Goal: Task Accomplishment & Management: Complete application form

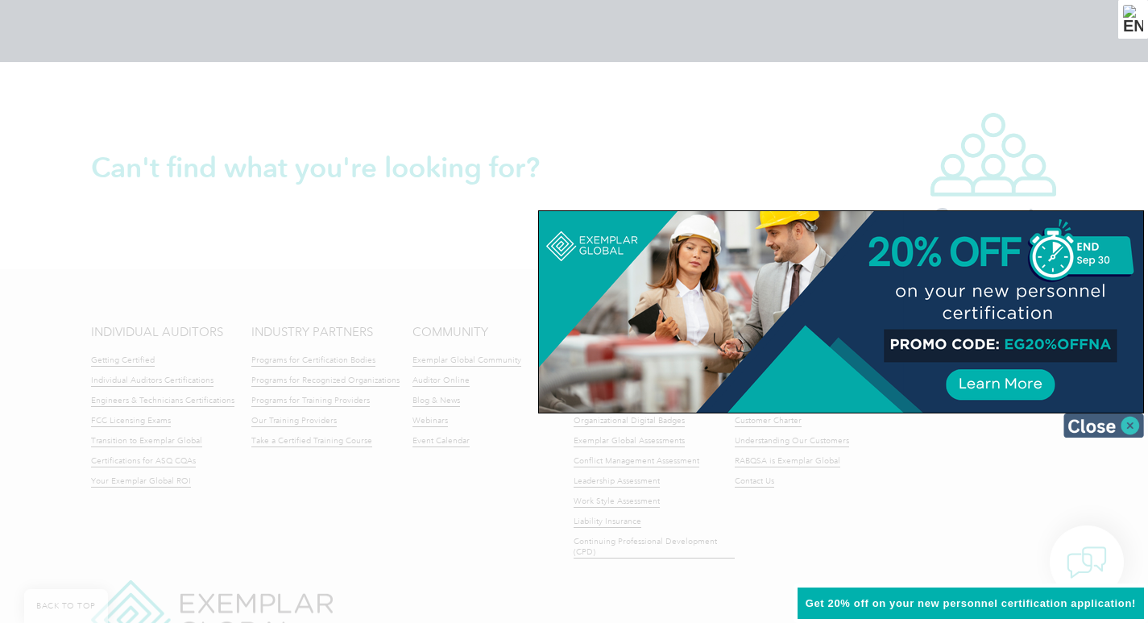
scroll to position [3791, 0]
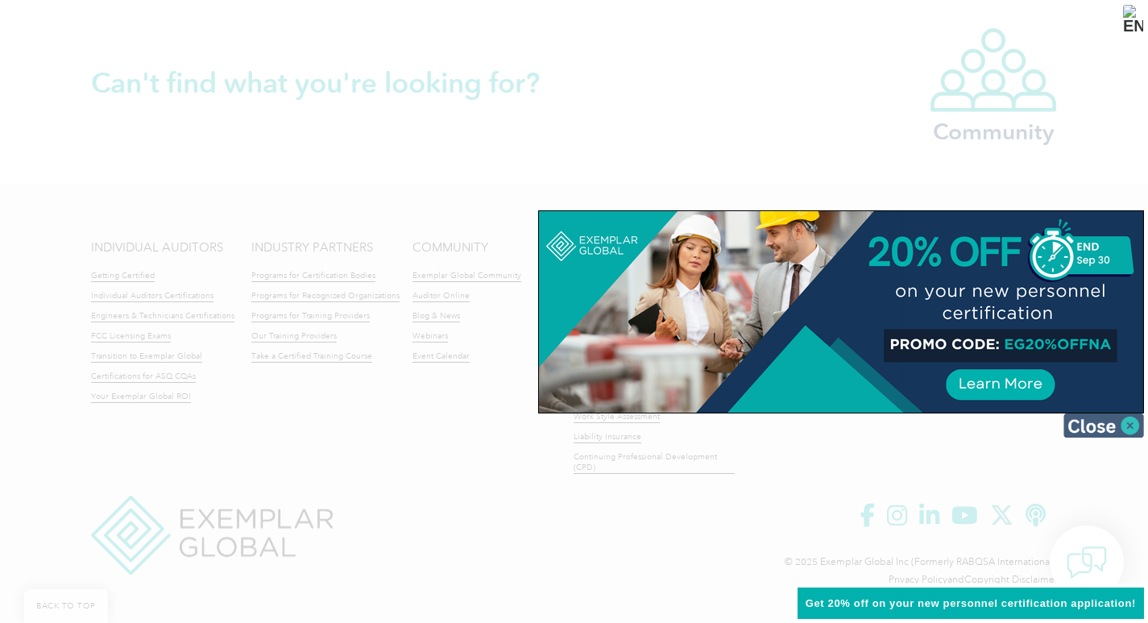
click at [1126, 423] on img at bounding box center [1104, 425] width 81 height 24
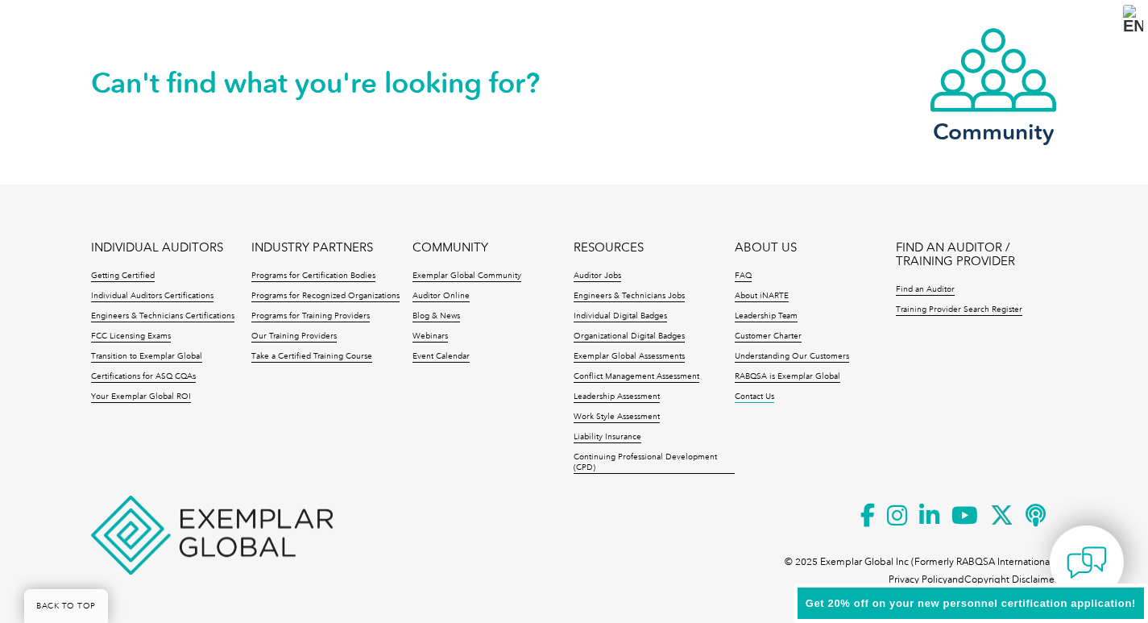
click at [745, 399] on link "Contact Us" at bounding box center [754, 397] width 39 height 11
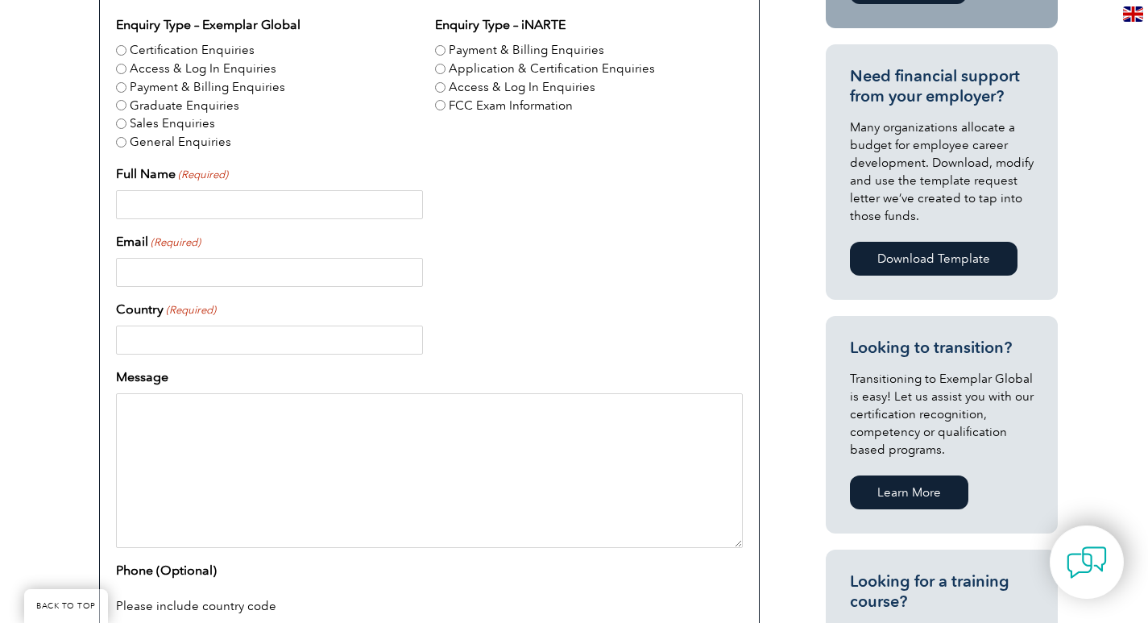
scroll to position [645, 0]
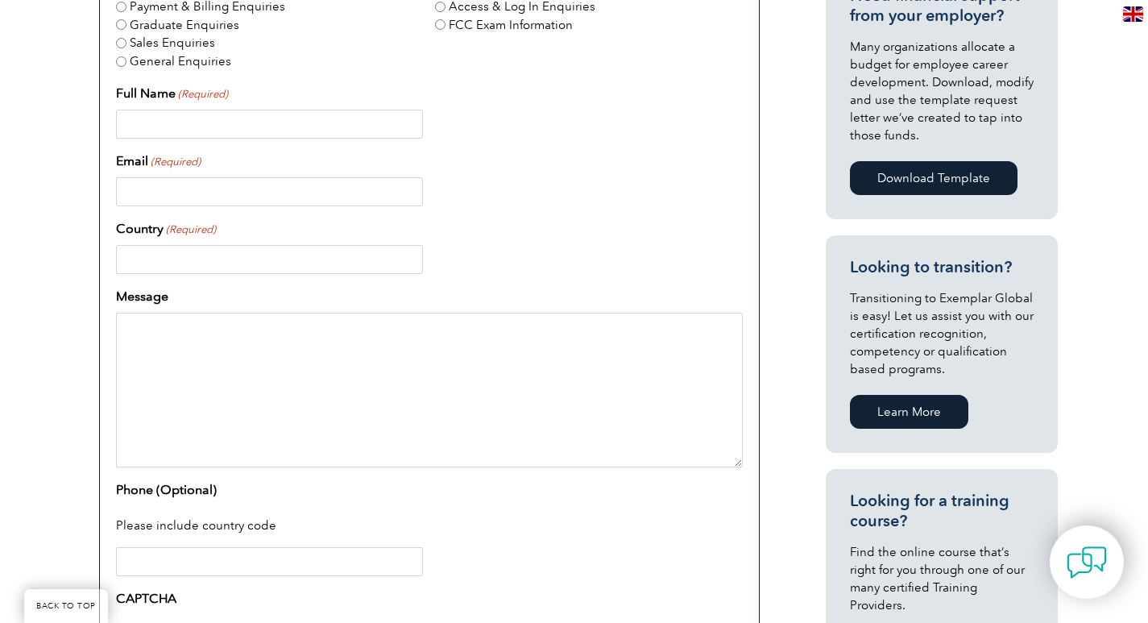
drag, startPoint x: 634, startPoint y: 340, endPoint x: 570, endPoint y: 343, distance: 63.7
click at [570, 343] on textarea "Message" at bounding box center [429, 390] width 627 height 155
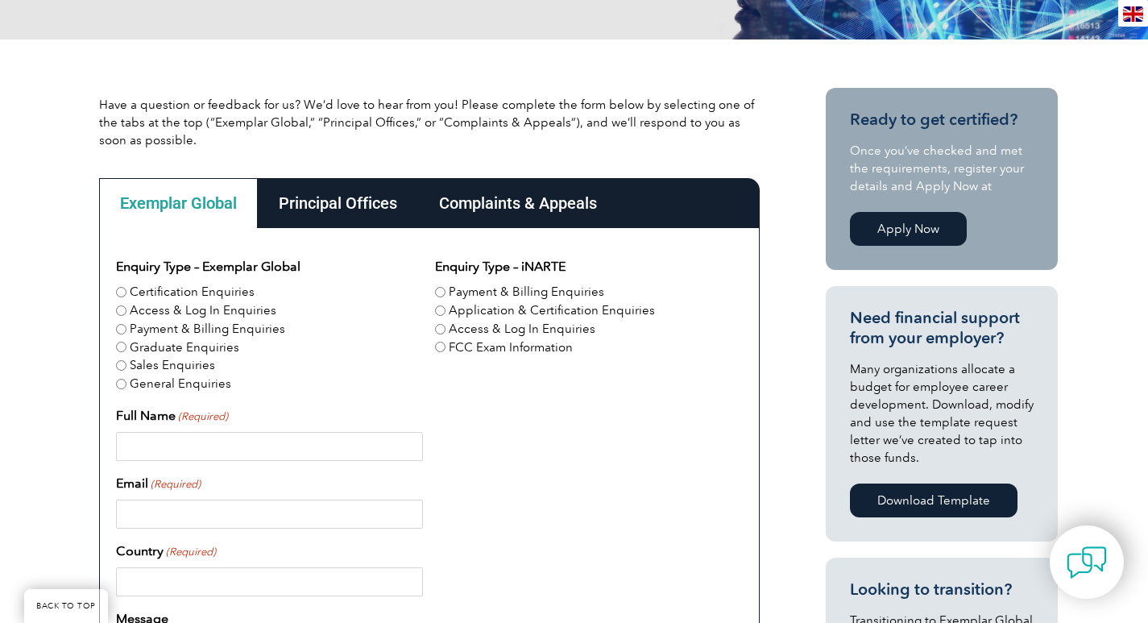
scroll to position [403, 0]
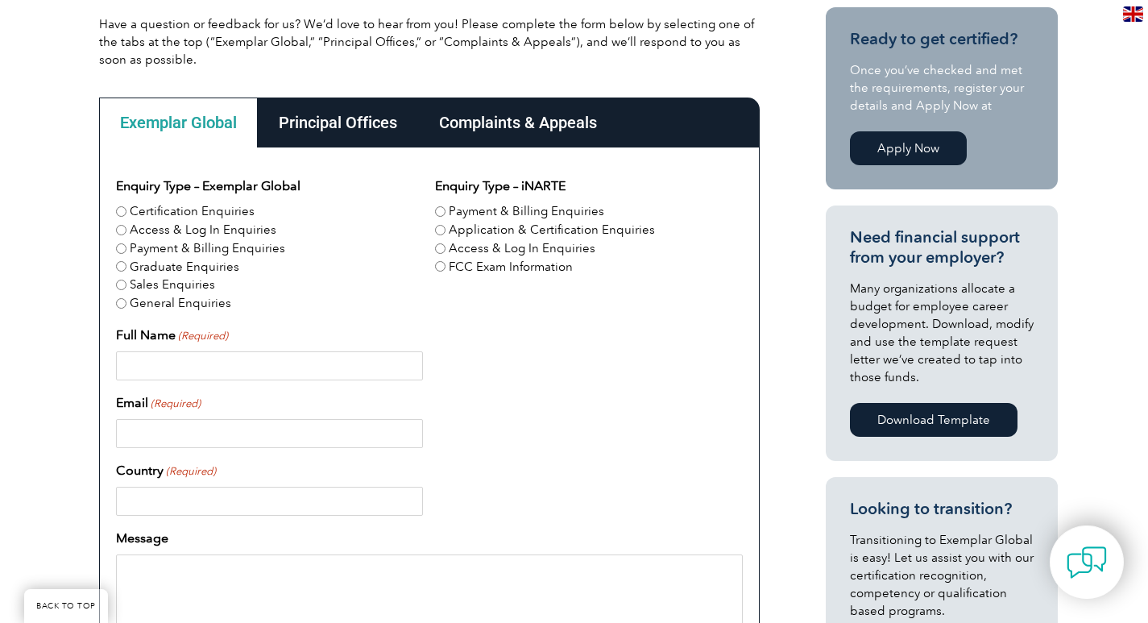
click at [123, 302] on input "General Enquiries" at bounding box center [121, 303] width 10 height 10
radio input "true"
click at [314, 359] on input "Full Name (Required)" at bounding box center [269, 365] width 307 height 29
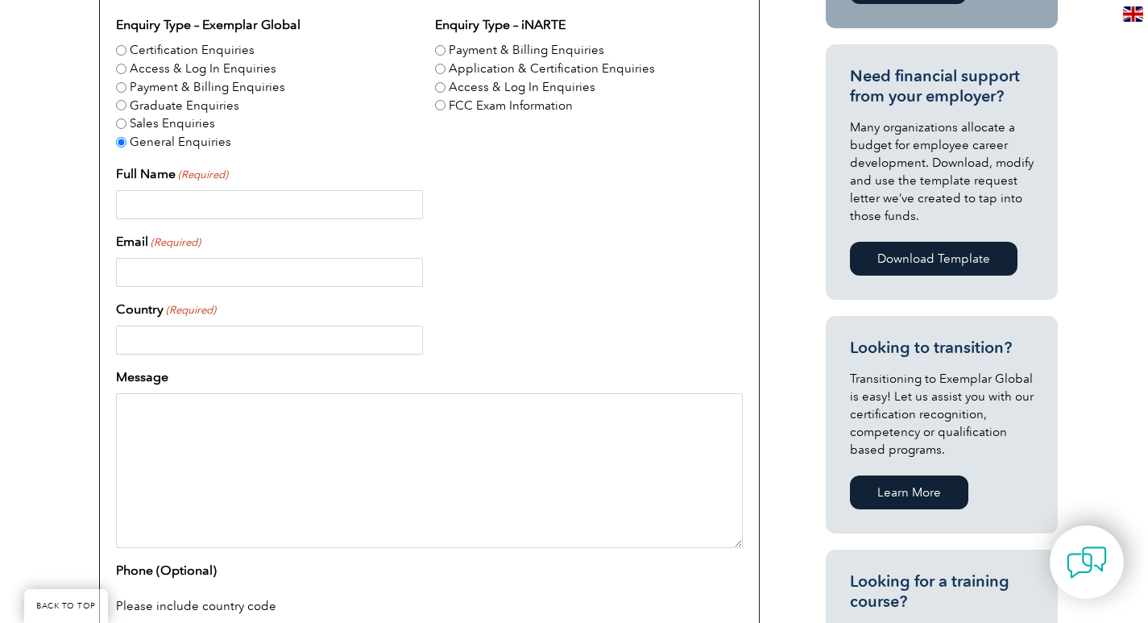
scroll to position [645, 0]
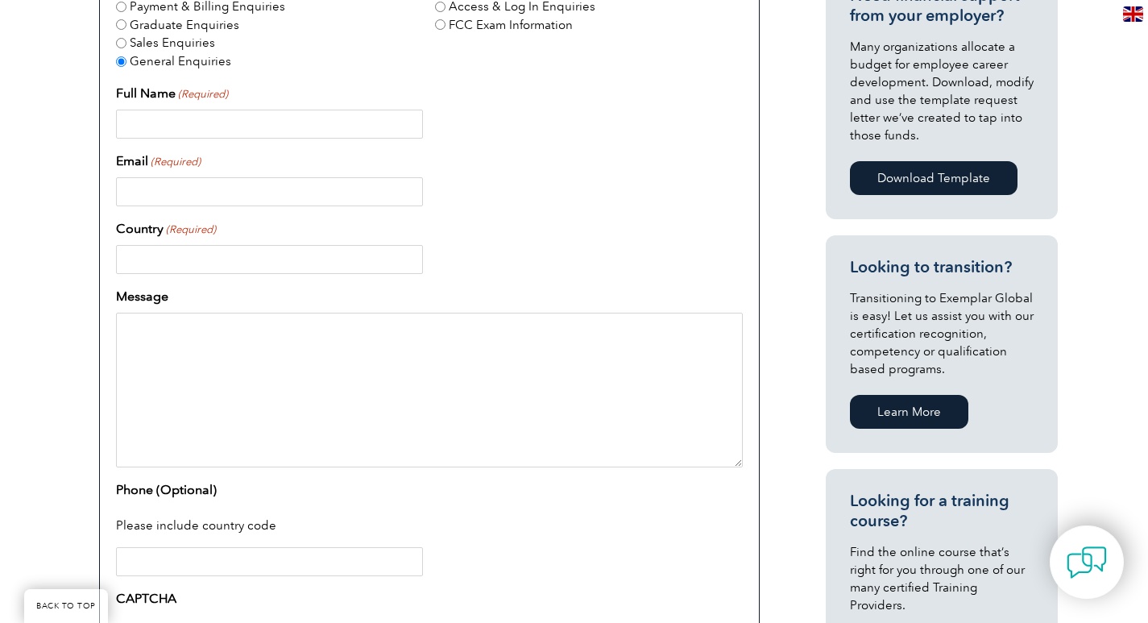
click at [176, 356] on textarea "Message" at bounding box center [429, 390] width 627 height 155
paste textarea "[PERSON_NAME] [PERSON_NAME][EMAIL_ADDRESS][PERSON_NAME][DOMAIN_NAME] 2106709090"
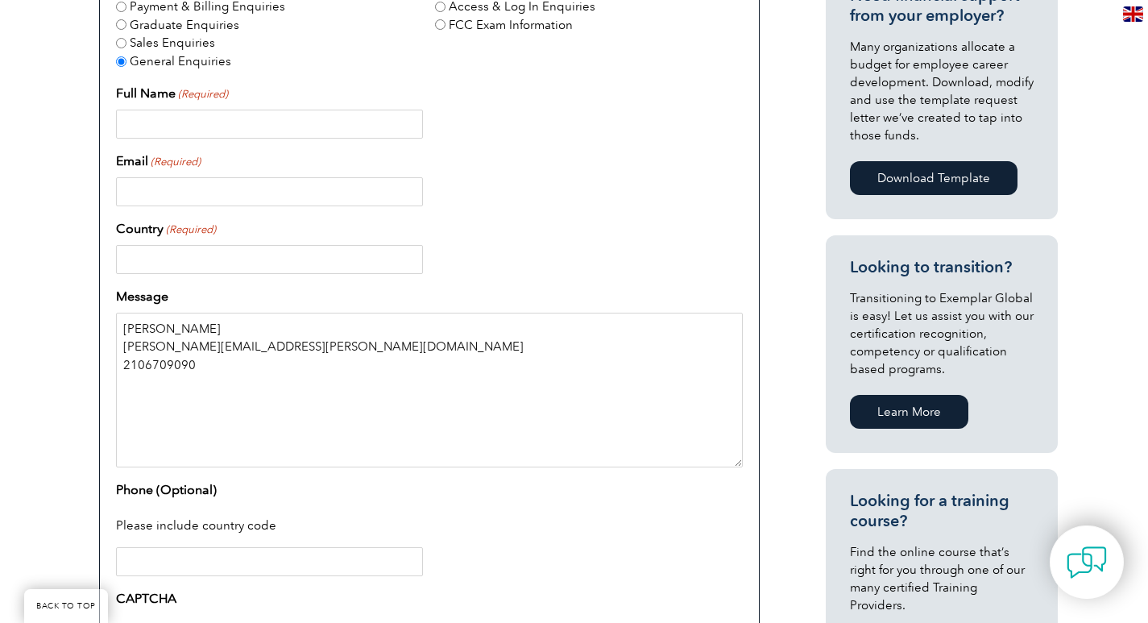
drag, startPoint x: 197, startPoint y: 330, endPoint x: 106, endPoint y: 330, distance: 90.2
click at [106, 330] on div "Enquiry Type – Exemplar Global Certification Enquiries Access & Log In Enquirie…" at bounding box center [429, 318] width 661 height 825
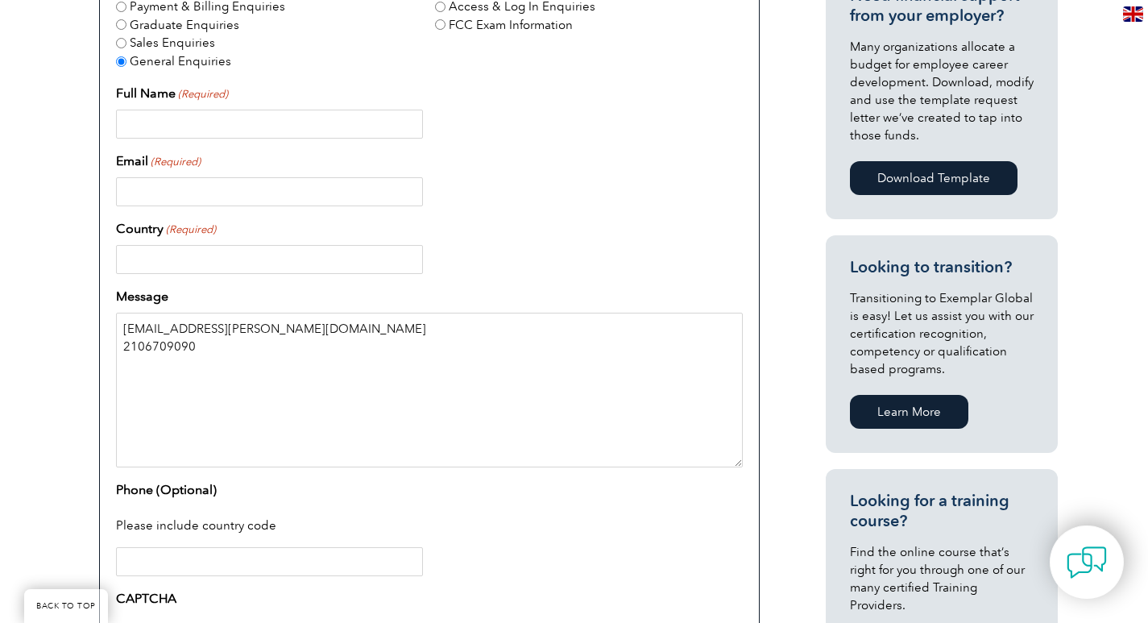
type textarea "[EMAIL_ADDRESS][PERSON_NAME][DOMAIN_NAME] 2106709090"
click at [167, 122] on input "Full Name (Required)" at bounding box center [269, 124] width 307 height 29
paste input "[PERSON_NAME]"
type input "[PERSON_NAME]"
drag, startPoint x: 273, startPoint y: 346, endPoint x: 105, endPoint y: 343, distance: 168.4
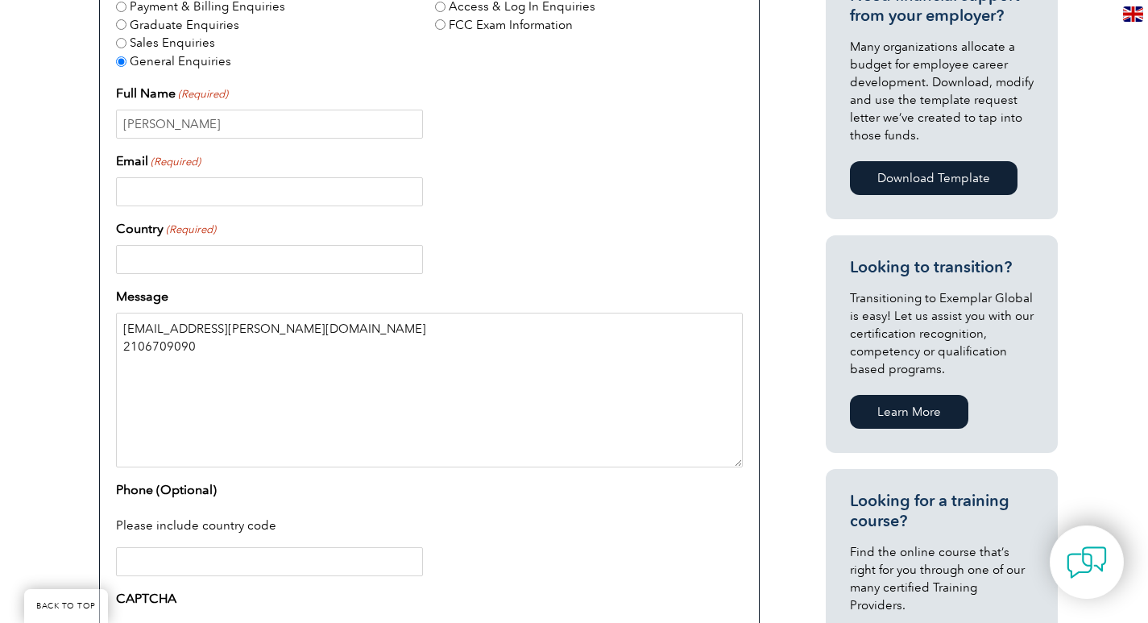
click at [105, 343] on div "Enquiry Type – Exemplar Global Certification Enquiries Access & Log In Enquirie…" at bounding box center [429, 318] width 661 height 825
type textarea "2106709090"
click at [149, 202] on input "Email (Required)" at bounding box center [269, 191] width 307 height 29
paste input "[EMAIL_ADDRESS][PERSON_NAME][DOMAIN_NAME]"
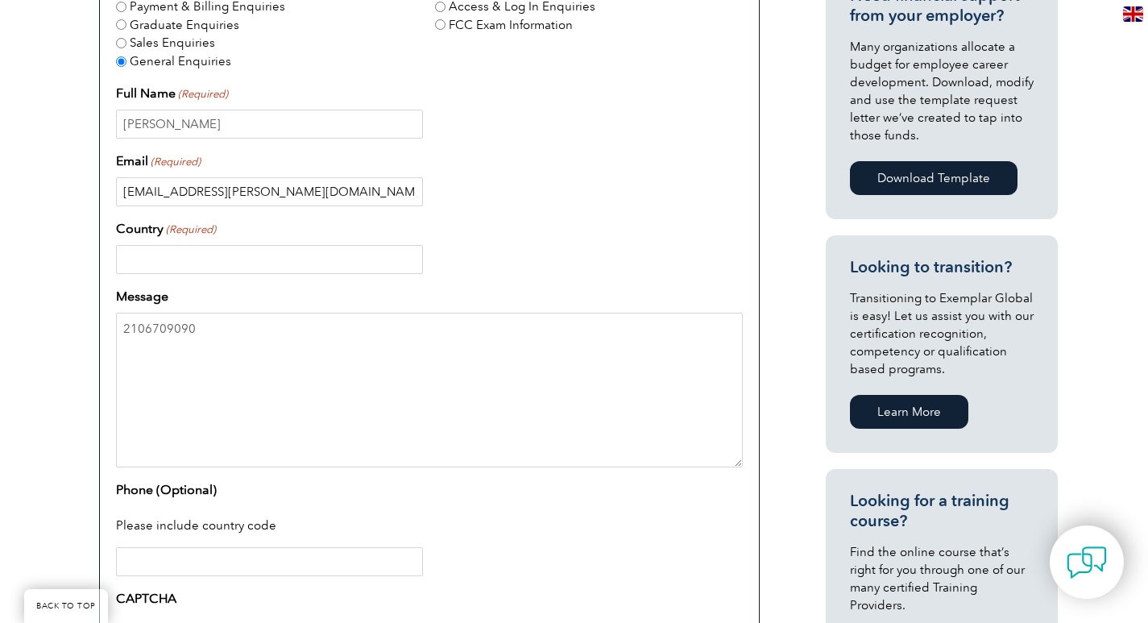
type input "[EMAIL_ADDRESS][PERSON_NAME][DOMAIN_NAME]"
click at [175, 363] on textarea "2106709090" at bounding box center [429, 390] width 627 height 155
click at [176, 266] on input "Country (Required)" at bounding box center [269, 259] width 307 height 29
paste input "2106709090"
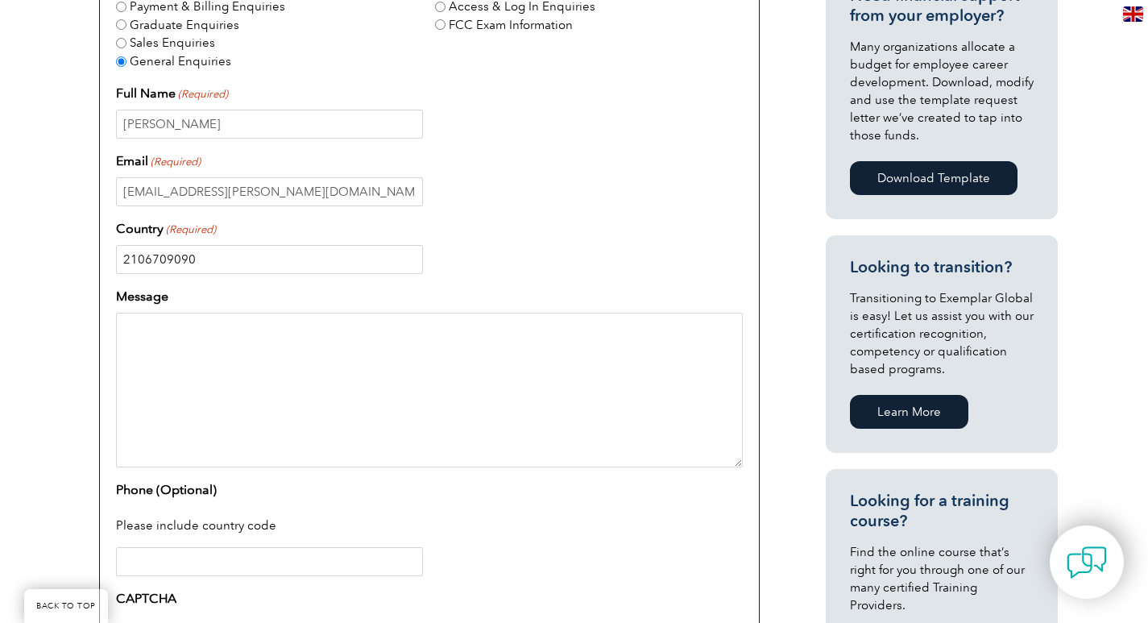
type input "2106709090"
click at [165, 330] on textarea "Message" at bounding box center [429, 390] width 627 height 155
drag, startPoint x: 197, startPoint y: 265, endPoint x: 102, endPoint y: 255, distance: 95.6
click at [102, 255] on div "Enquiry Type – Exemplar Global Certification Enquiries Access & Log In Enquirie…" at bounding box center [429, 318] width 661 height 825
click at [189, 557] on input "Phone (Optional)" at bounding box center [269, 561] width 307 height 29
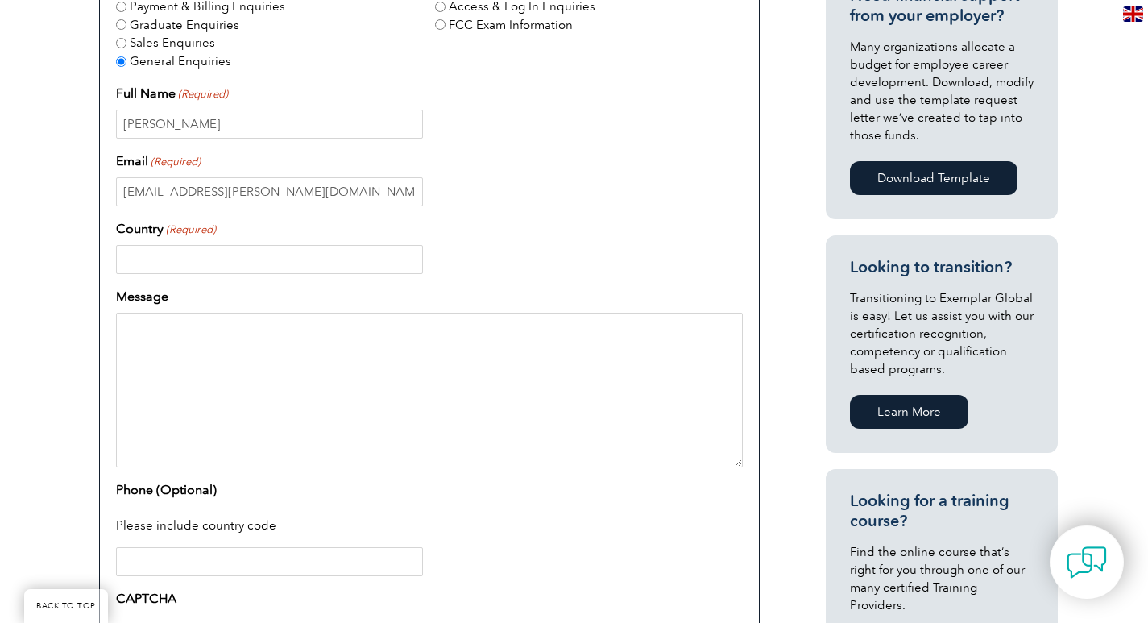
paste input "2106709090"
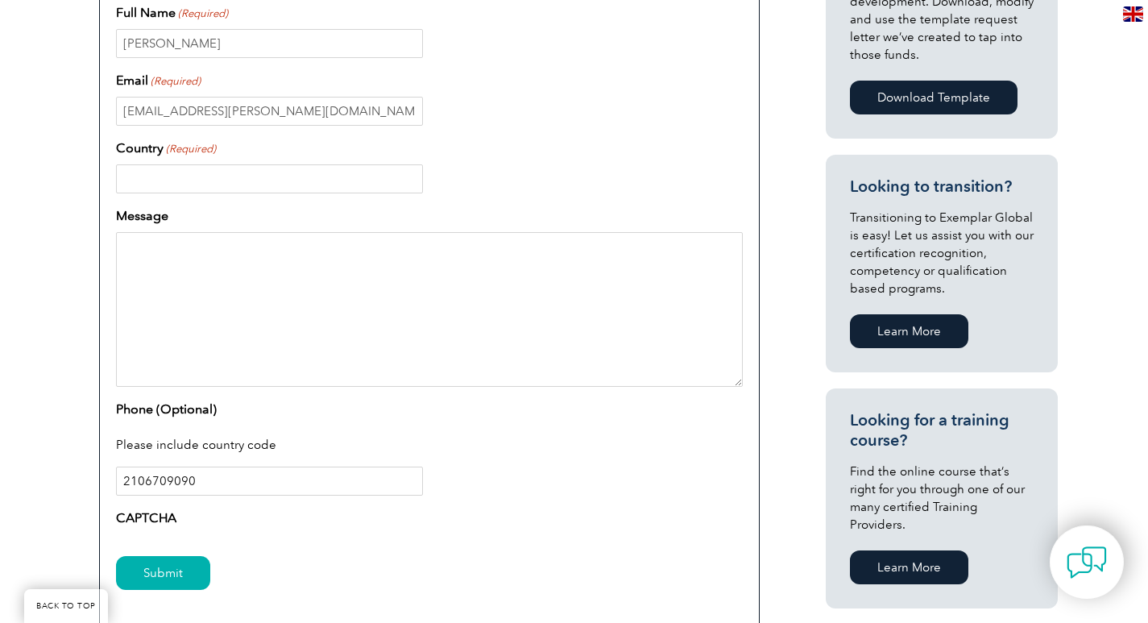
type input "2106709090"
click at [207, 169] on input "Country (Required)" at bounding box center [269, 178] width 307 height 29
type input "[GEOGRAPHIC_DATA]"
click at [154, 247] on textarea "Message" at bounding box center [429, 309] width 627 height 155
paste textarea "Dear Sir/Madam, I am writing to express our interest in your services. After re…"
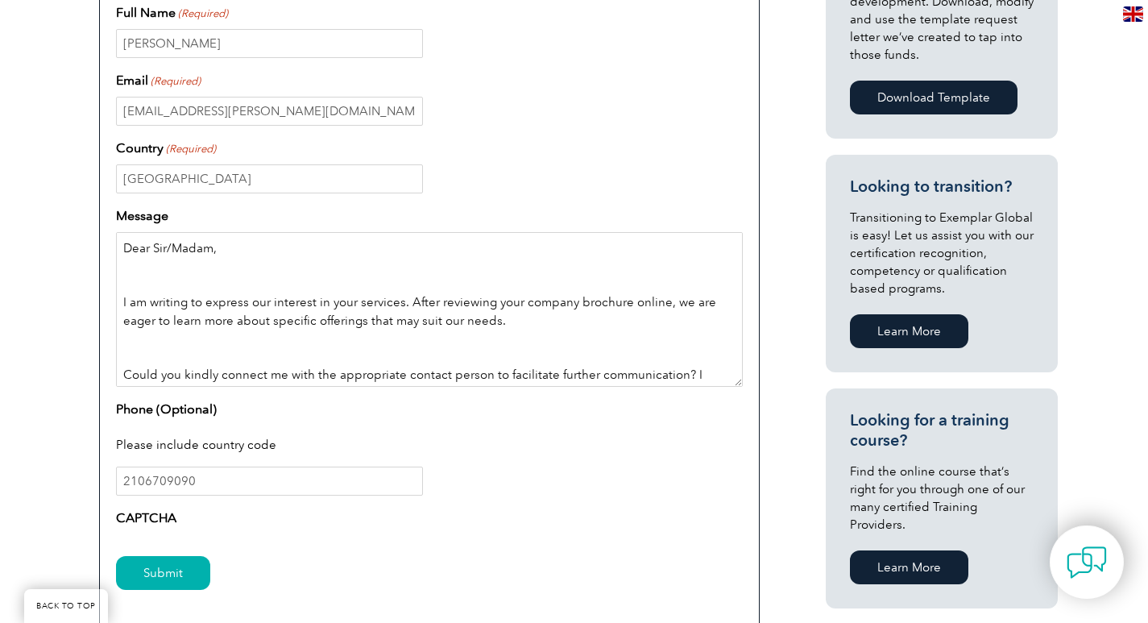
scroll to position [177, 0]
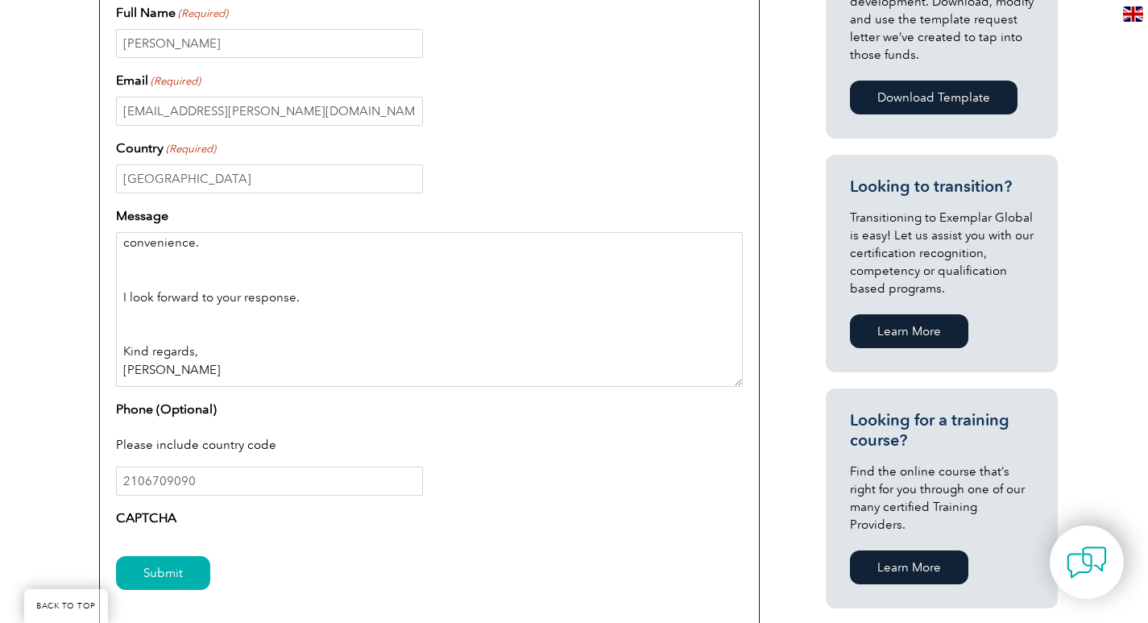
click at [127, 330] on textarea "Dear Sir/Madam, I am writing to express our interest in your services. After re…" at bounding box center [429, 309] width 627 height 155
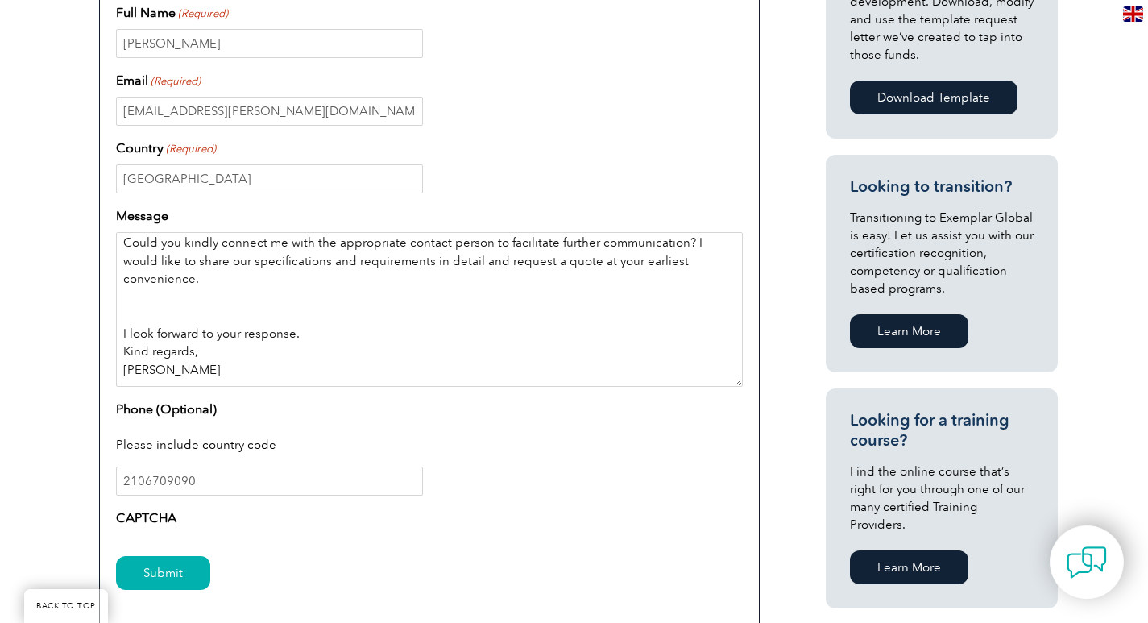
click at [131, 269] on textarea "Dear Sir/Madam, I am writing to express our interest in your services. After re…" at bounding box center [429, 309] width 627 height 155
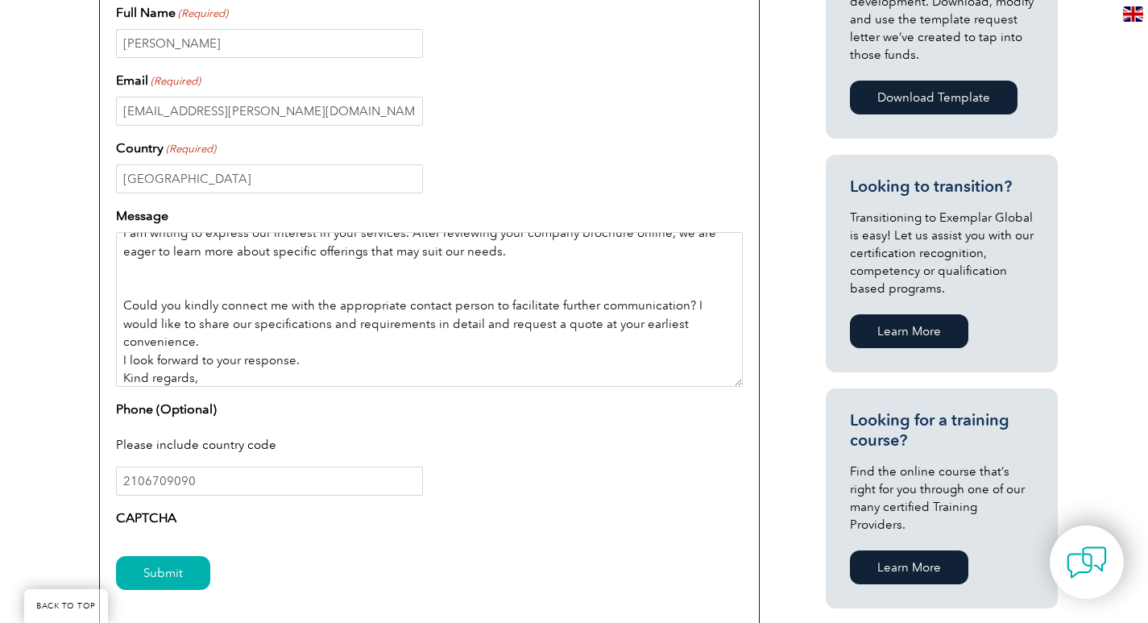
scroll to position [0, 0]
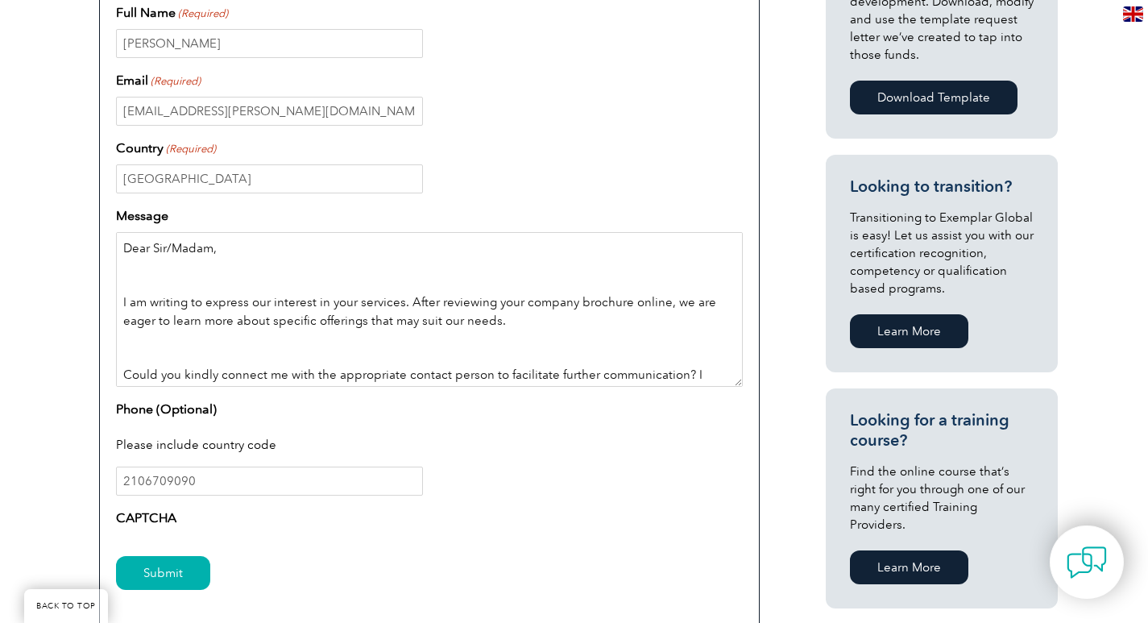
click at [138, 285] on textarea "Dear Sir/Madam, I am writing to express our interest in your services. After re…" at bounding box center [429, 309] width 627 height 155
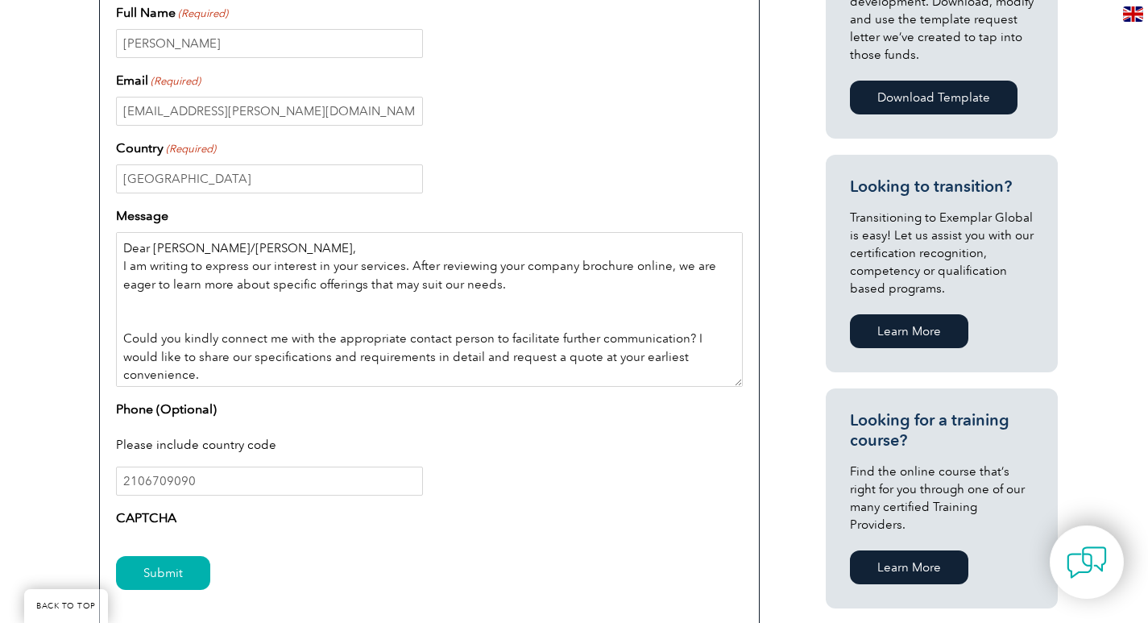
click at [132, 322] on textarea "Dear [PERSON_NAME]/[PERSON_NAME], I am writing to express our interest in your …" at bounding box center [429, 309] width 627 height 155
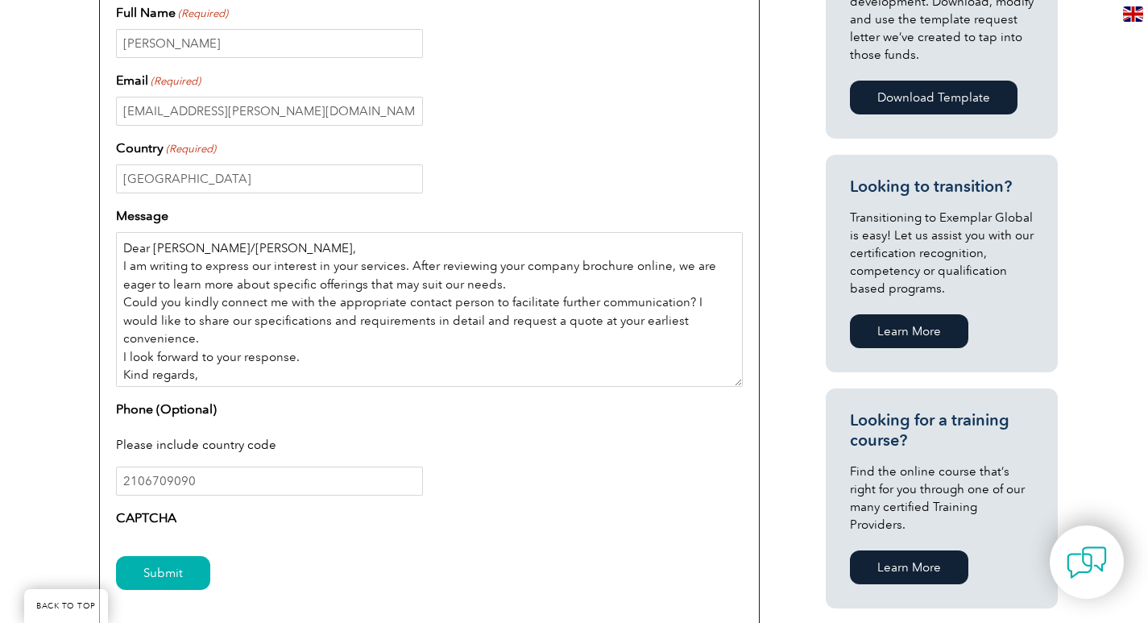
scroll to position [77, 0]
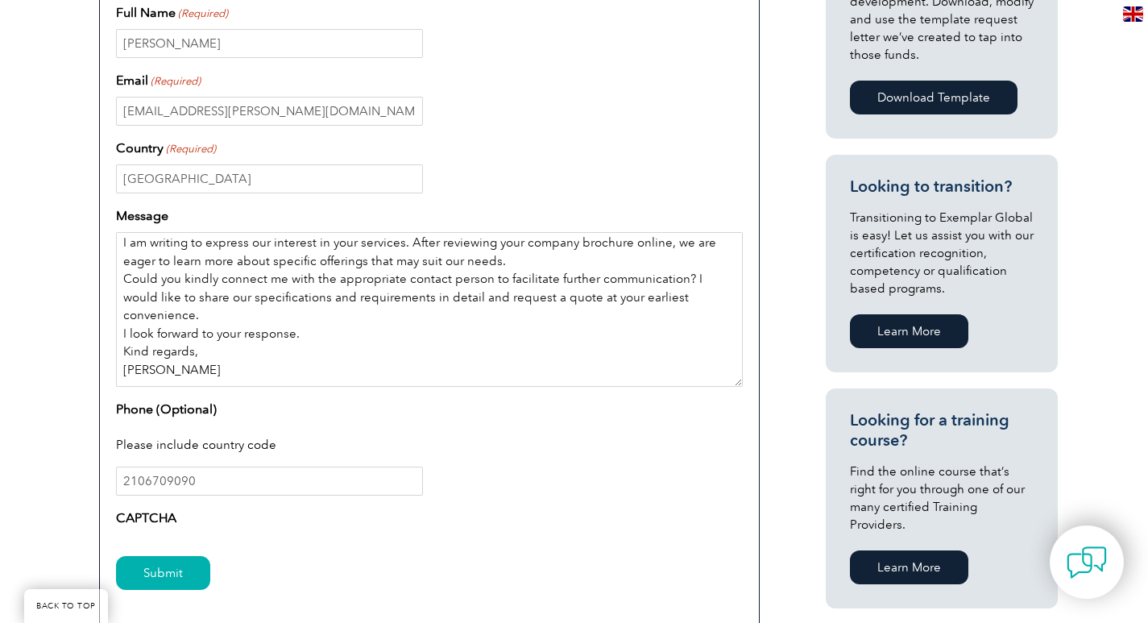
click at [143, 375] on textarea "Dear [PERSON_NAME]/[PERSON_NAME], I am writing to express our interest in your …" at bounding box center [429, 309] width 627 height 155
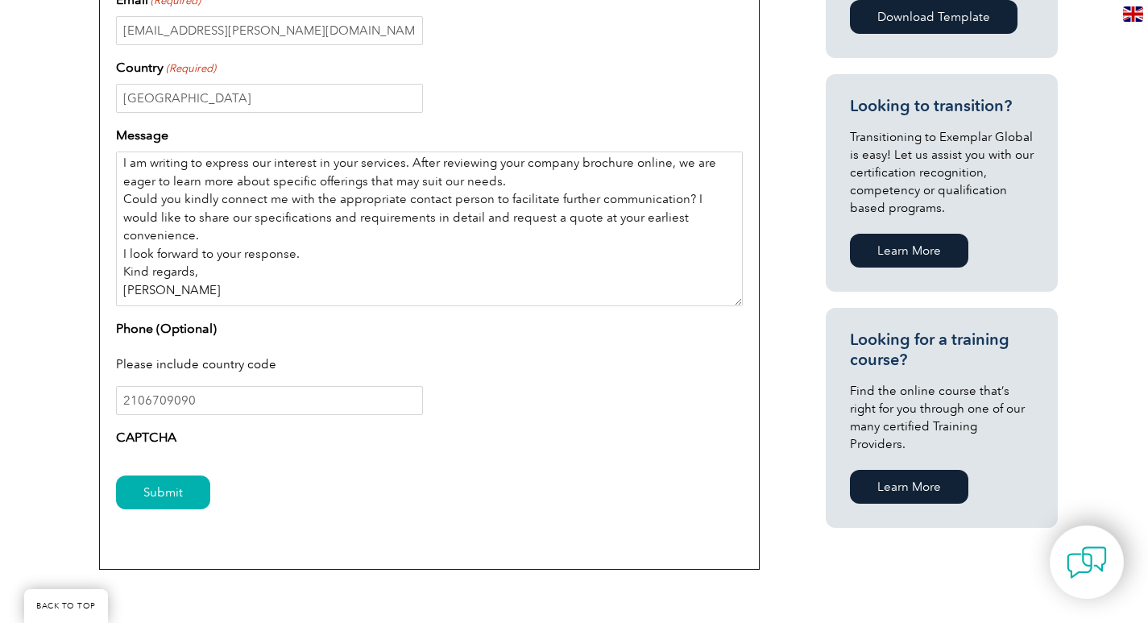
scroll to position [886, 0]
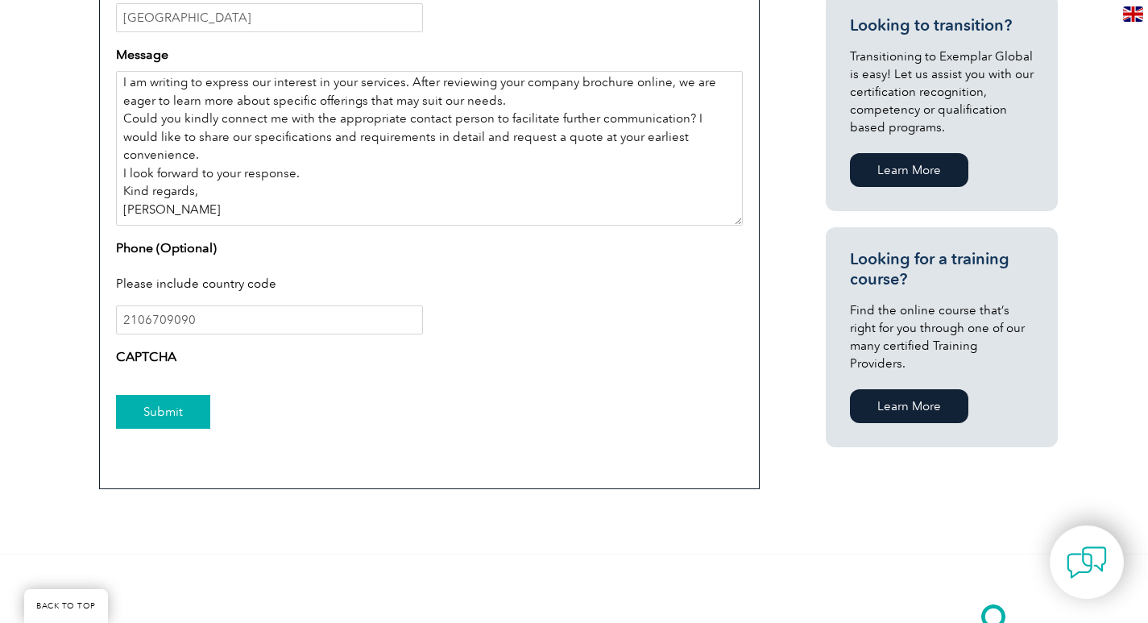
type textarea "Dear [PERSON_NAME]/[PERSON_NAME], I am writing to express our interest in your …"
click at [153, 407] on input "Submit" at bounding box center [163, 412] width 94 height 34
click at [149, 355] on label "CAPTCHA" at bounding box center [146, 356] width 60 height 19
click at [165, 386] on div "Submit" at bounding box center [429, 413] width 627 height 70
click at [172, 415] on input "Submit" at bounding box center [163, 412] width 94 height 34
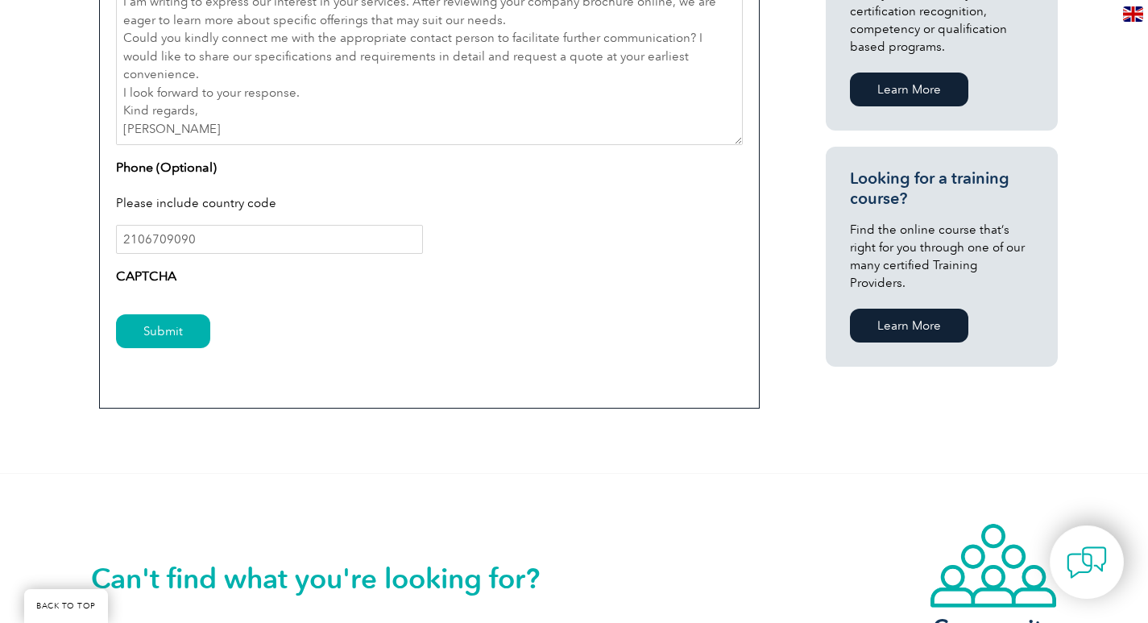
scroll to position [1047, 0]
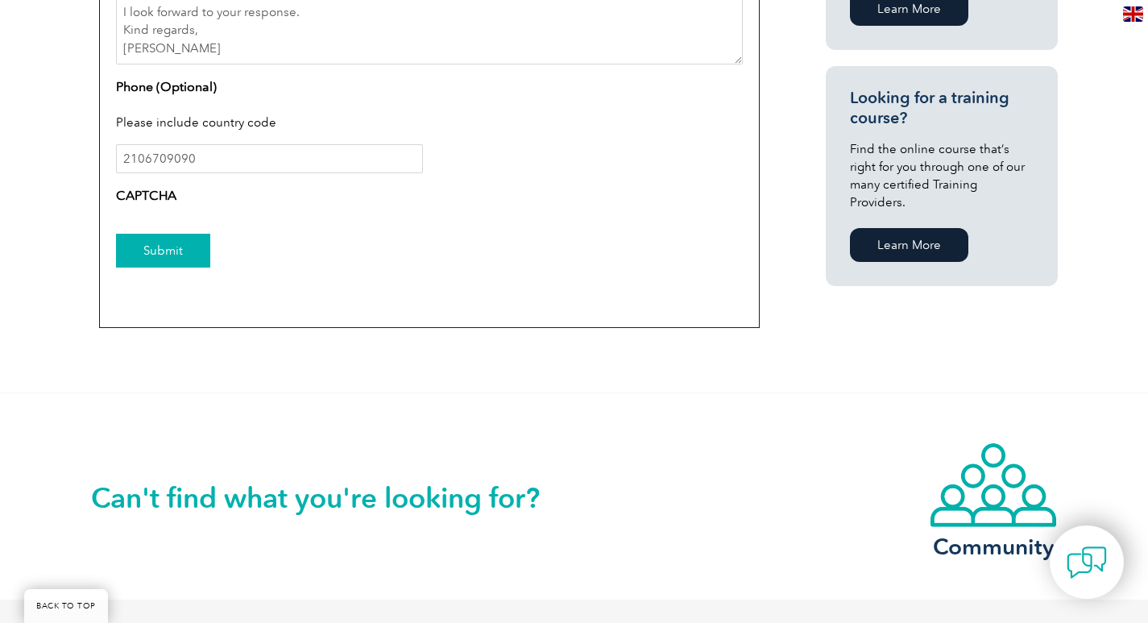
click at [155, 247] on input "Submit" at bounding box center [163, 251] width 94 height 34
click at [151, 239] on input "Submit" at bounding box center [163, 251] width 94 height 34
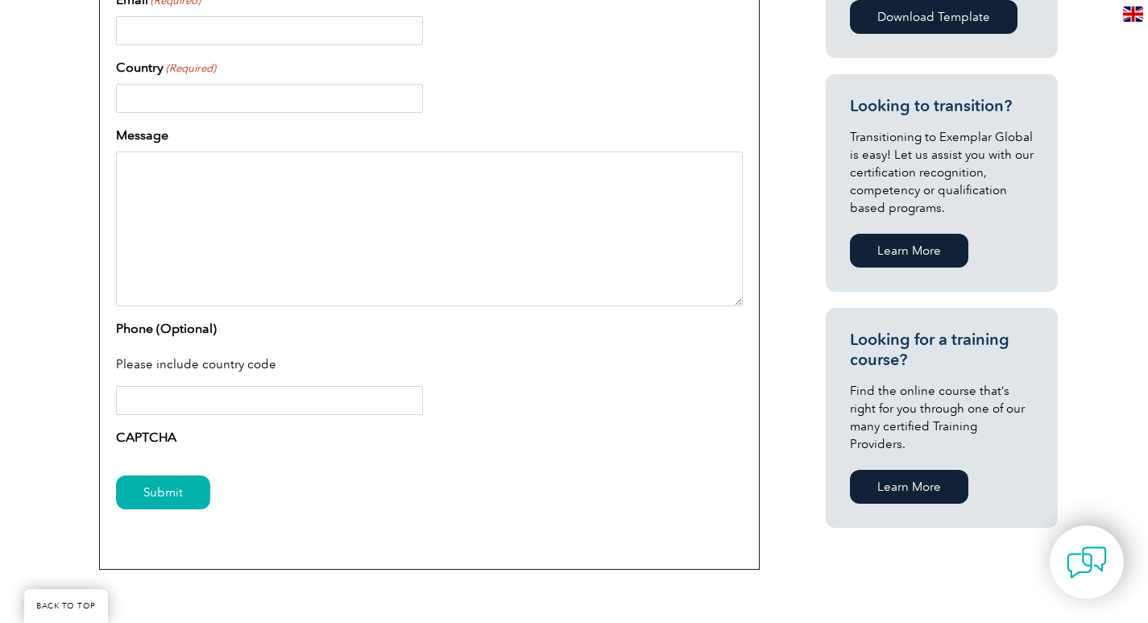
scroll to position [886, 0]
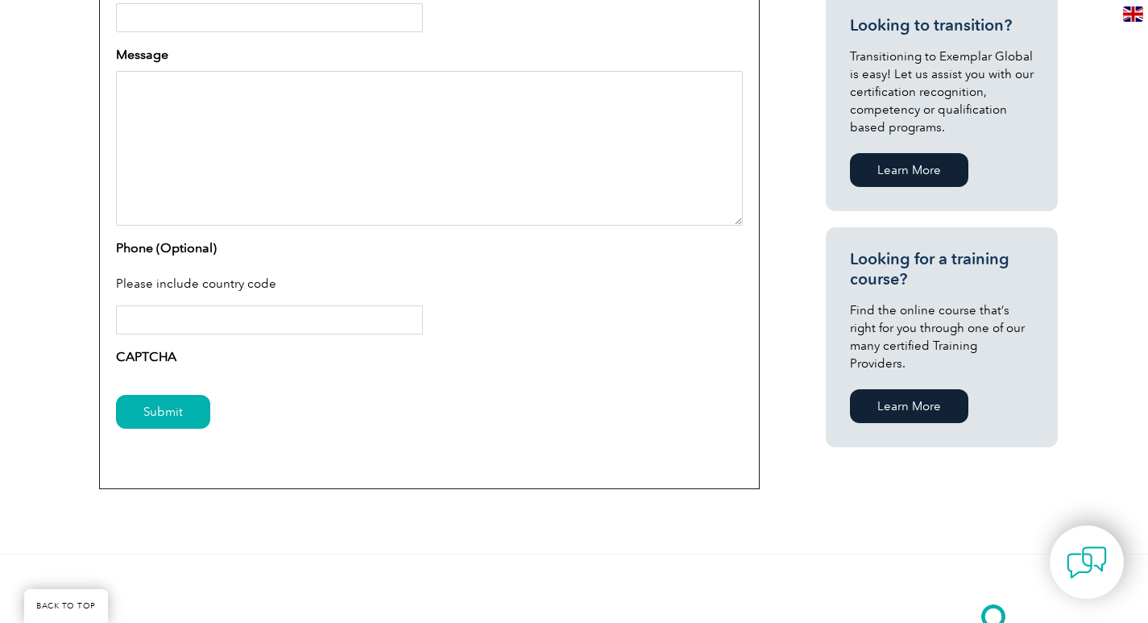
click at [226, 136] on textarea "Message" at bounding box center [429, 148] width 627 height 155
paste textarea "Dear Sir/Madam, I am writing to express our interest in your services. After re…"
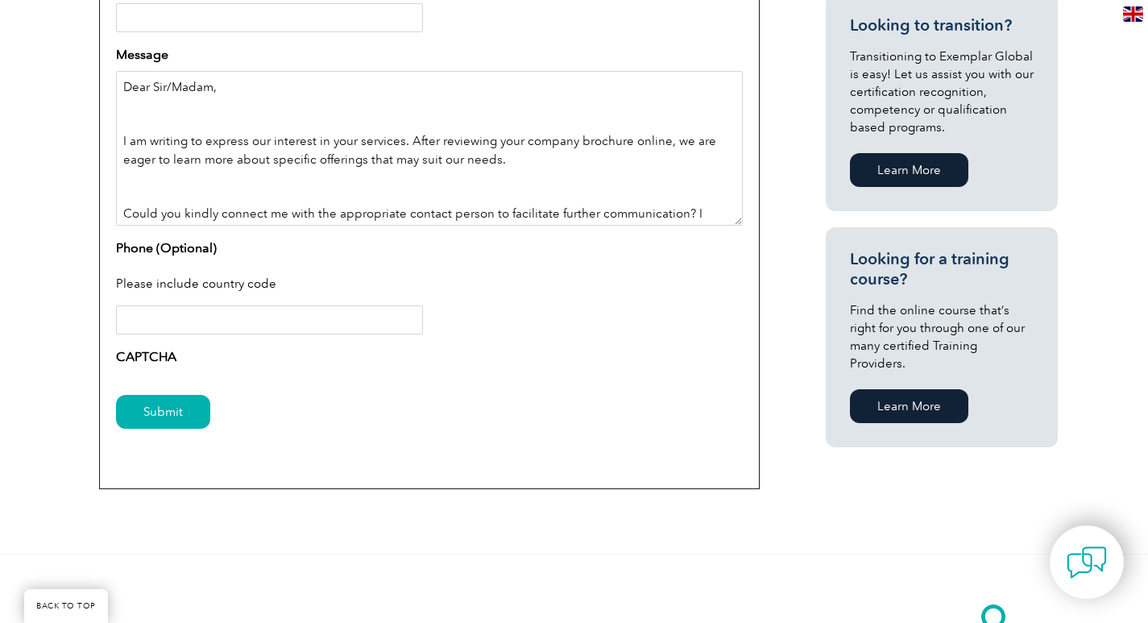
scroll to position [177, 0]
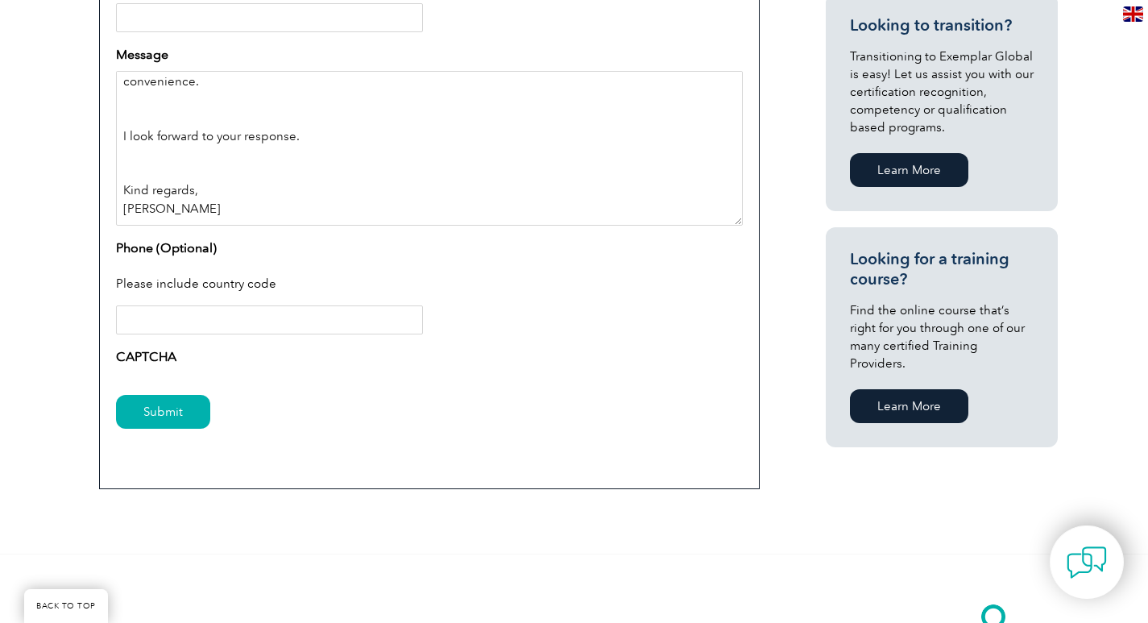
click at [136, 159] on textarea "Dear Sir/Madam, I am writing to express our interest in your services. After re…" at bounding box center [429, 148] width 627 height 155
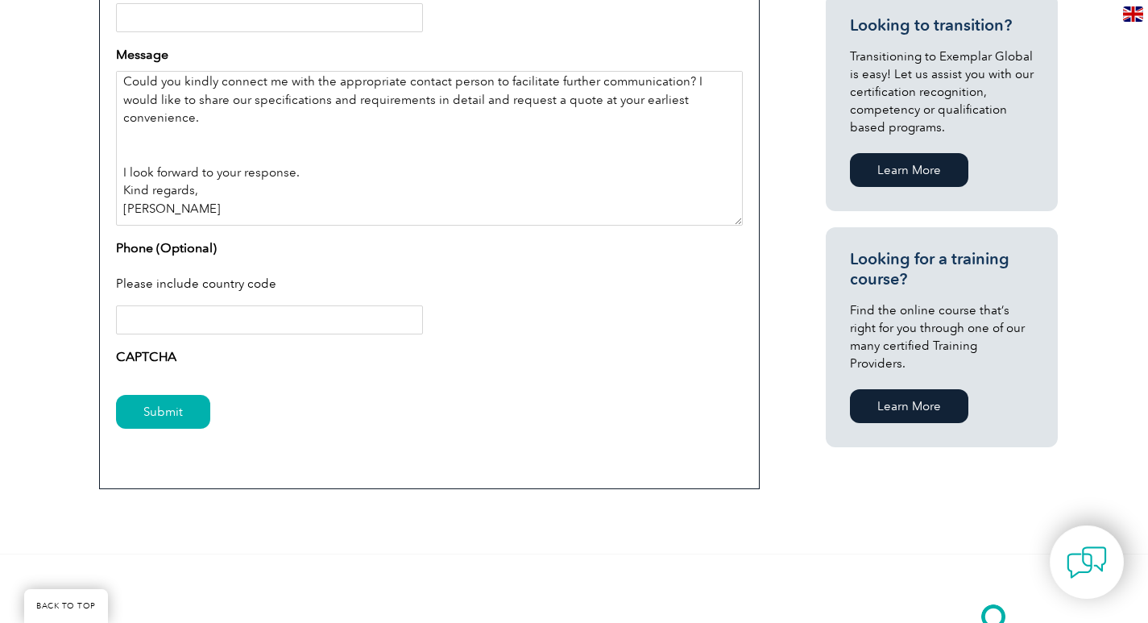
scroll to position [150, 0]
click at [127, 142] on textarea "Dear Sir/Madam, I am writing to express our interest in your services. After re…" at bounding box center [429, 148] width 627 height 155
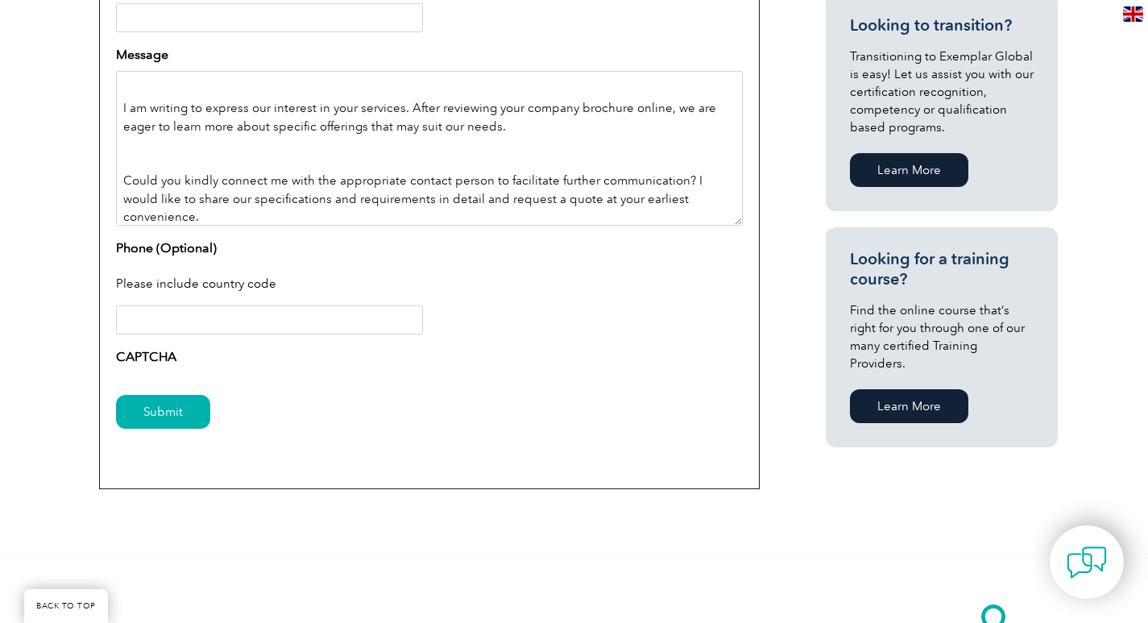
scroll to position [0, 0]
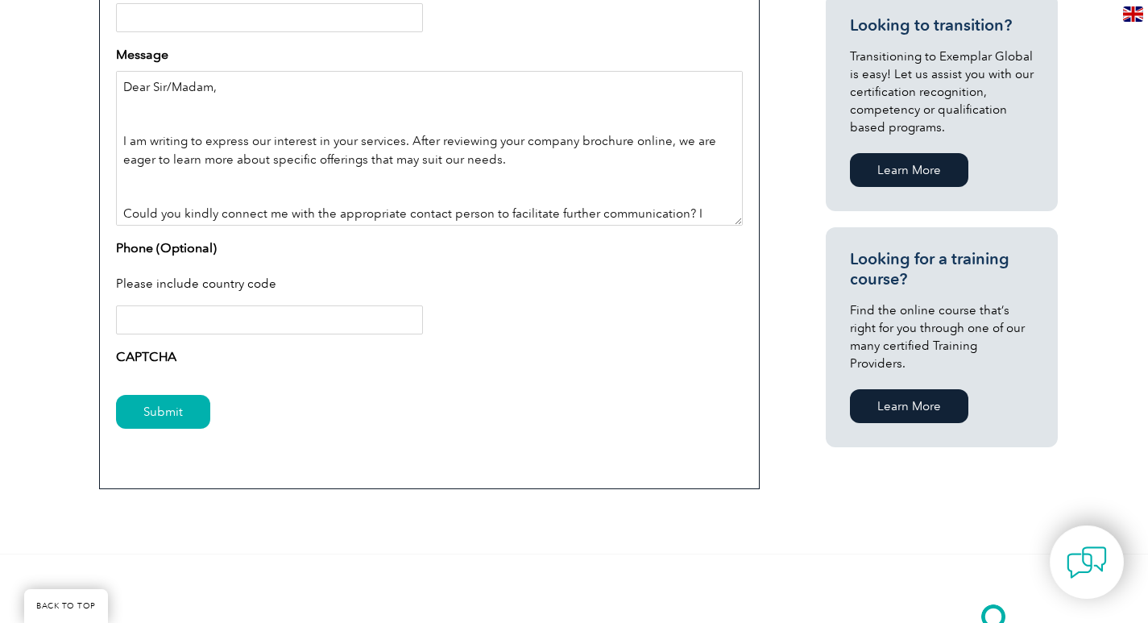
click at [126, 195] on textarea "Dear Sir/Madam, I am writing to express our interest in your services. After re…" at bounding box center [429, 148] width 627 height 155
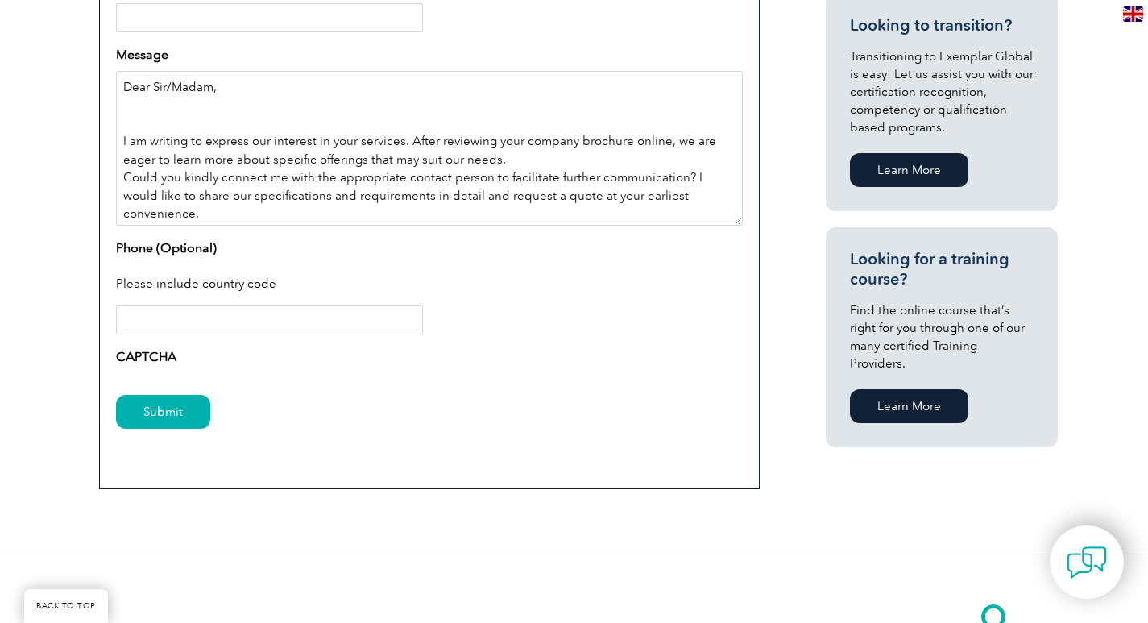
click at [135, 123] on textarea "Dear Sir/Madam, I am writing to express our interest in your services. After re…" at bounding box center [429, 148] width 627 height 155
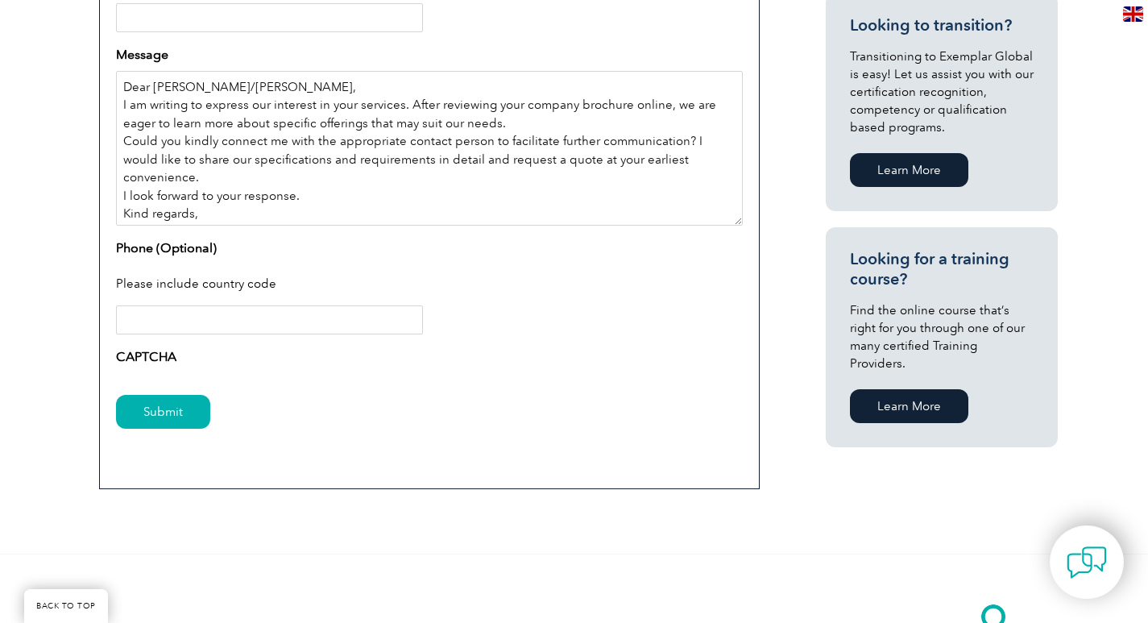
scroll to position [41, 0]
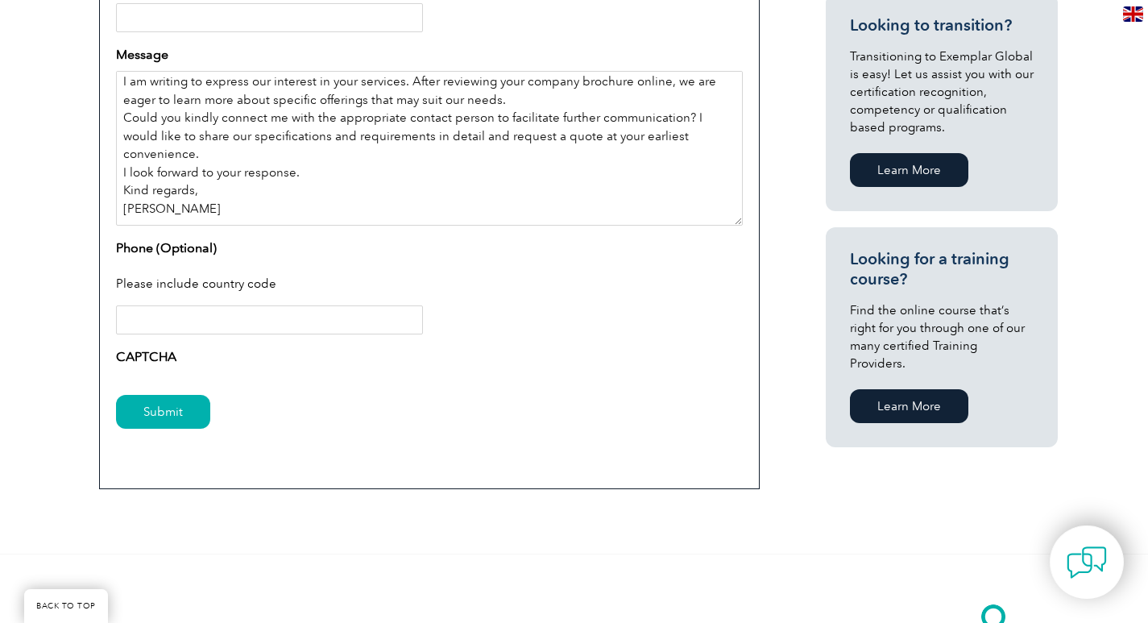
click at [214, 197] on textarea "Dear Sir/Madam, I am writing to express our interest in your services. After re…" at bounding box center [429, 148] width 627 height 155
click at [188, 322] on input "Phone (Optional)" at bounding box center [269, 319] width 307 height 29
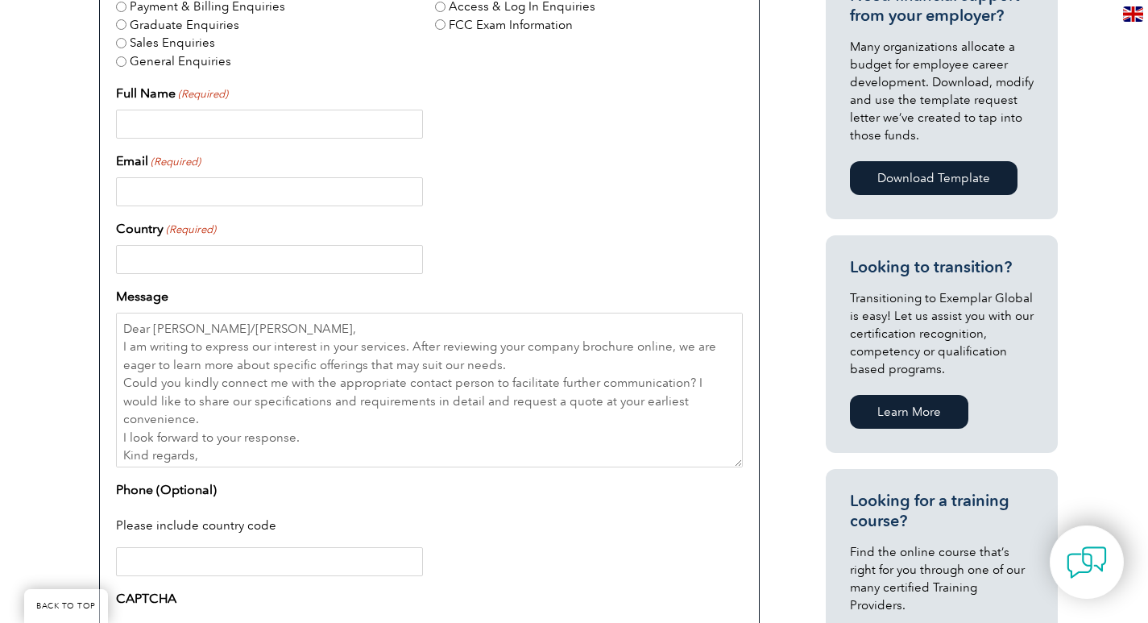
scroll to position [564, 0]
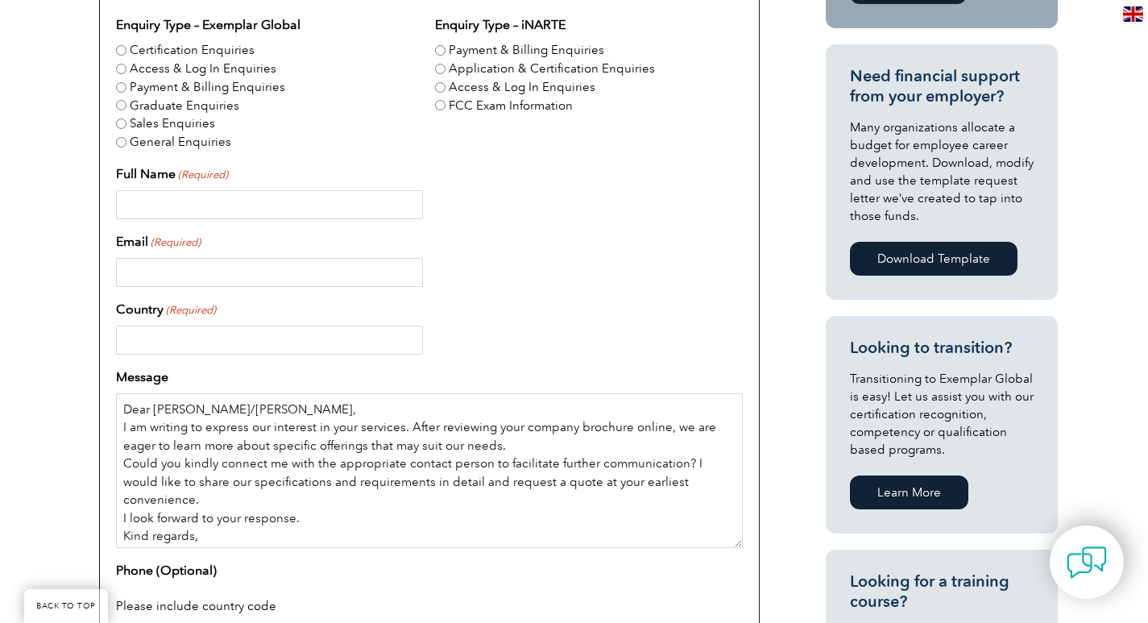
click at [359, 516] on textarea "Dear Sir/Madam, I am writing to express our interest in your services. After re…" at bounding box center [429, 470] width 627 height 155
paste textarea "[PERSON_NAME] [PERSON_NAME][EMAIL_ADDRESS][PERSON_NAME][DOMAIN_NAME] 2106709090"
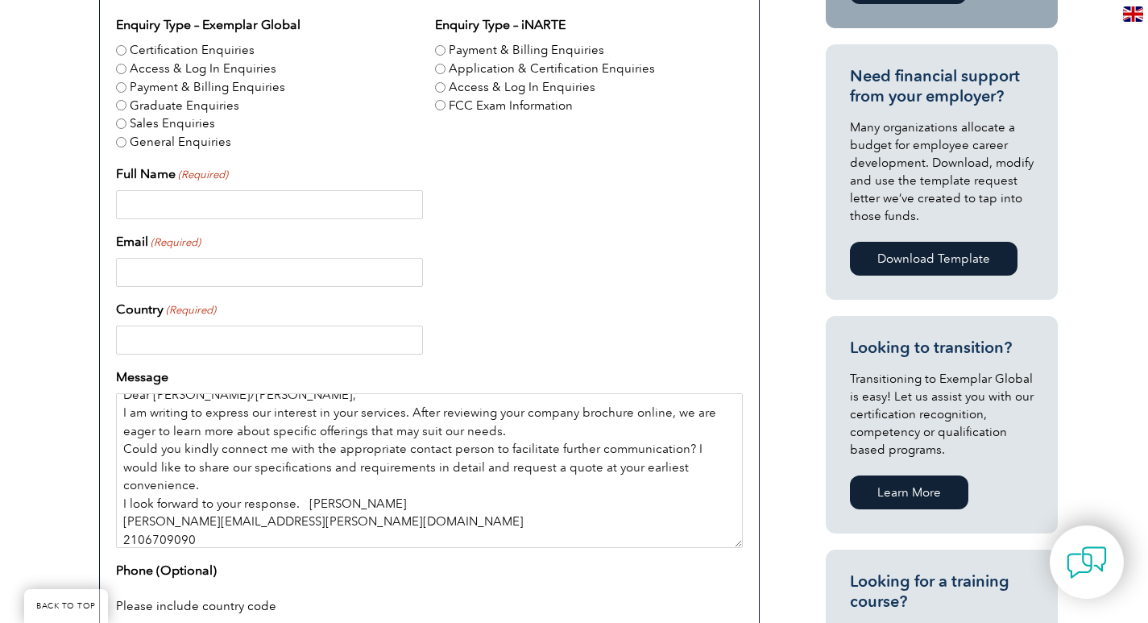
drag, startPoint x: 306, startPoint y: 505, endPoint x: 398, endPoint y: 504, distance: 91.9
click at [398, 504] on textarea "Dear Sir/Madam, I am writing to express our interest in your services. After re…" at bounding box center [429, 470] width 627 height 155
type textarea "Dear Sir/Madam, I am writing to express our interest in your services. After re…"
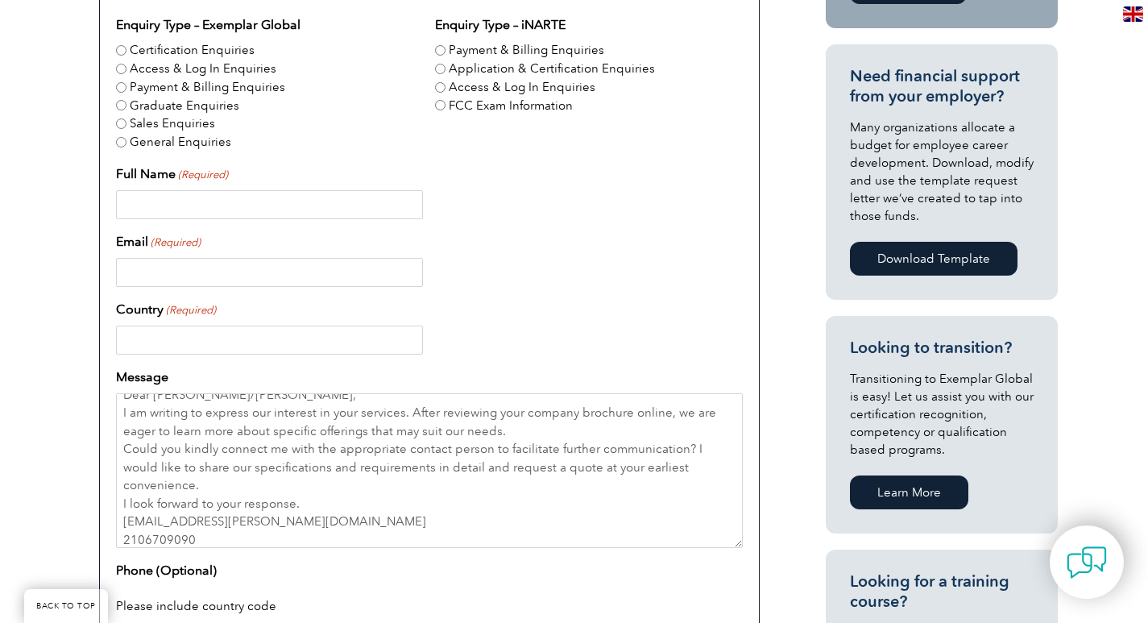
click at [217, 209] on input "Full Name (Required)" at bounding box center [269, 204] width 307 height 29
paste input "[PERSON_NAME]"
type input "[PERSON_NAME]"
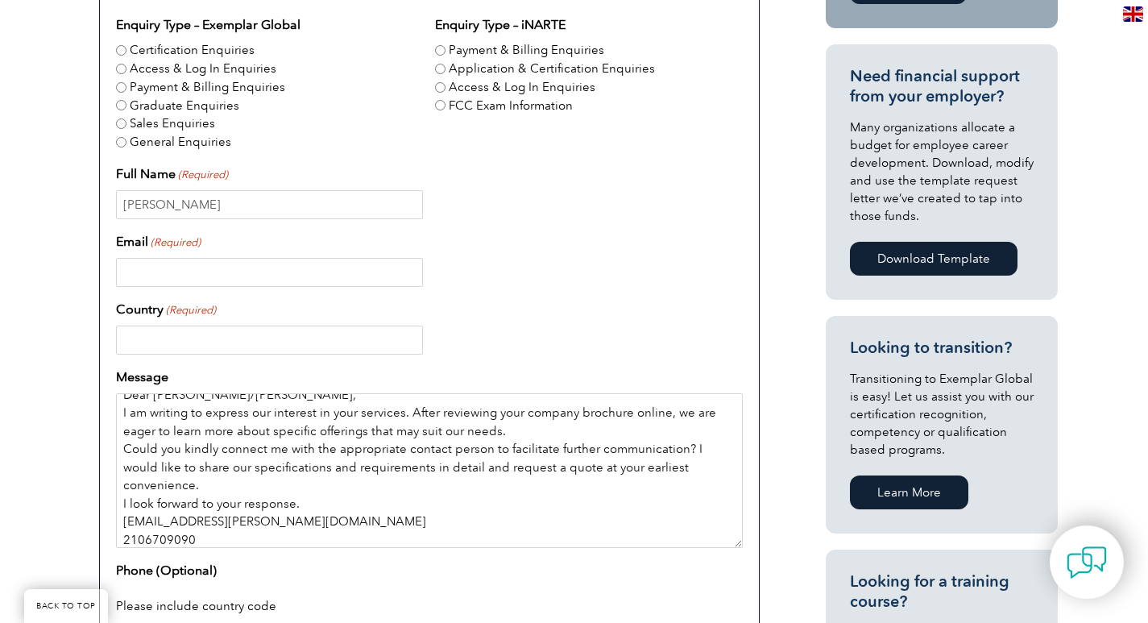
drag, startPoint x: 276, startPoint y: 524, endPoint x: 120, endPoint y: 523, distance: 155.5
click at [120, 523] on textarea "Dear Sir/Madam, I am writing to express our interest in your services. After re…" at bounding box center [429, 470] width 627 height 155
type textarea "Dear Sir/Madam, I am writing to express our interest in your services. After re…"
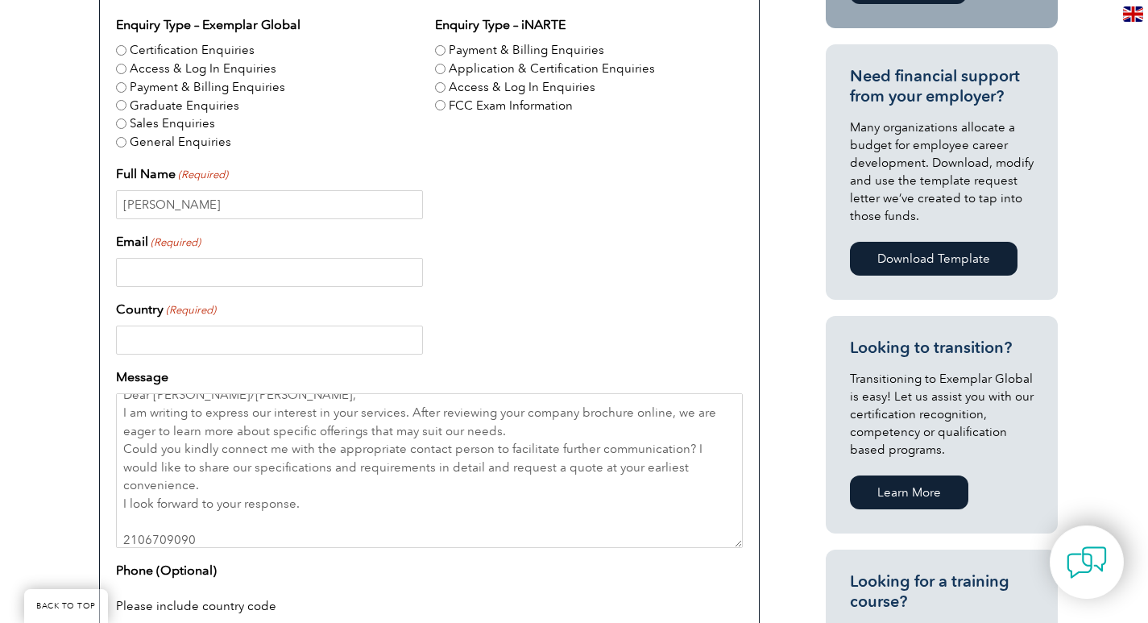
click at [155, 272] on input "Email (Required)" at bounding box center [269, 272] width 307 height 29
paste input "[EMAIL_ADDRESS][PERSON_NAME][DOMAIN_NAME]"
type input "[EMAIL_ADDRESS][PERSON_NAME][DOMAIN_NAME]"
click at [168, 342] on input "Country (Required)" at bounding box center [269, 339] width 307 height 29
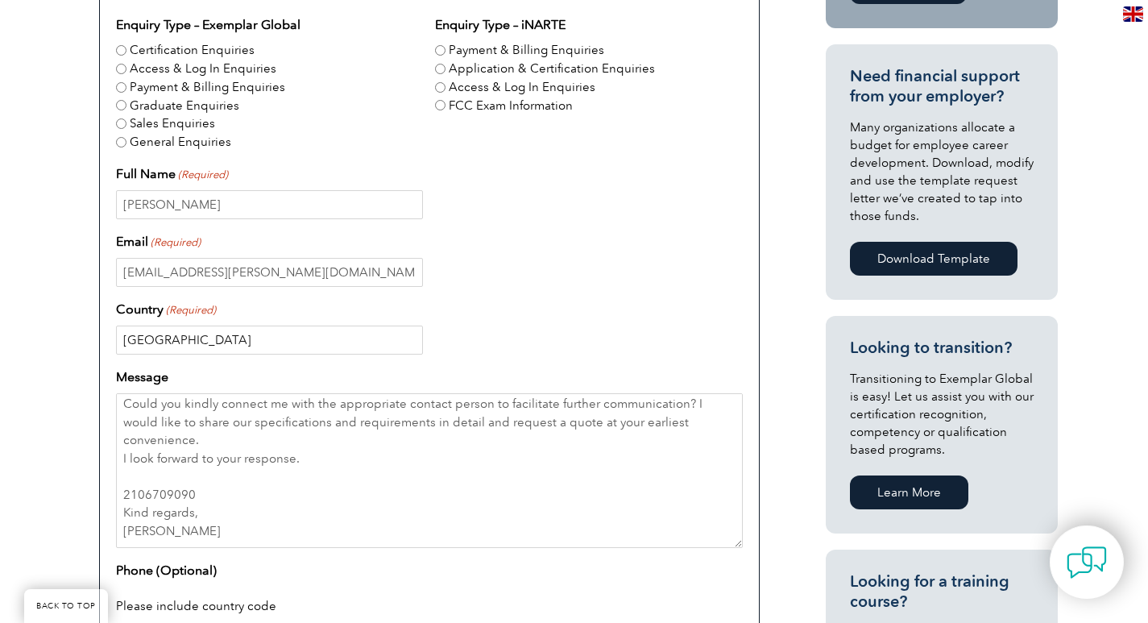
type input "[GEOGRAPHIC_DATA]"
click at [168, 481] on textarea "Dear Sir/Madam, I am writing to express our interest in your services. After re…" at bounding box center [429, 470] width 627 height 155
click at [201, 479] on textarea "Dear Sir/Madam, I am writing to express our interest in your services. After re…" at bounding box center [429, 470] width 627 height 155
drag, startPoint x: 200, startPoint y: 479, endPoint x: 106, endPoint y: 481, distance: 94.3
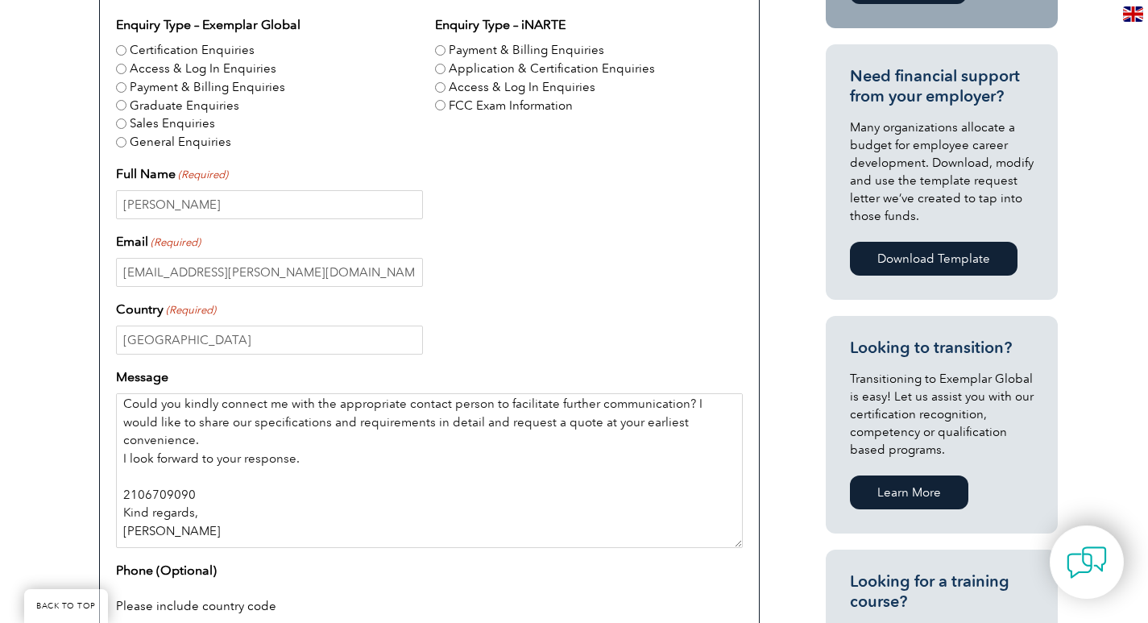
click at [106, 481] on div "Enquiry Type – Exemplar Global Certification Enquiries Access & Log In Enquirie…" at bounding box center [429, 398] width 661 height 825
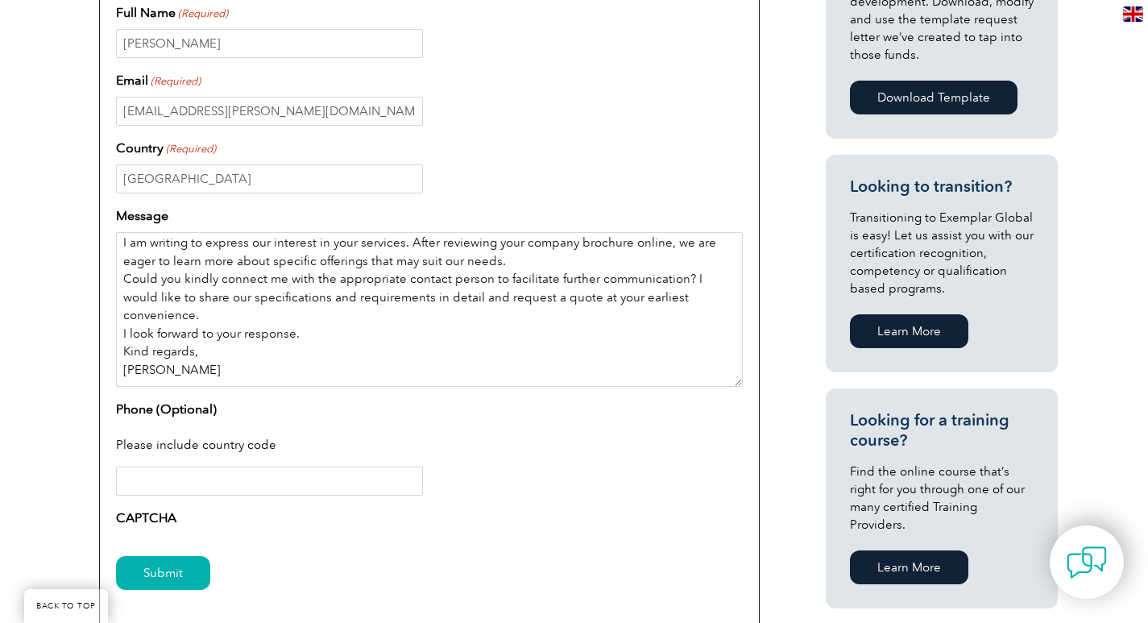
scroll to position [806, 0]
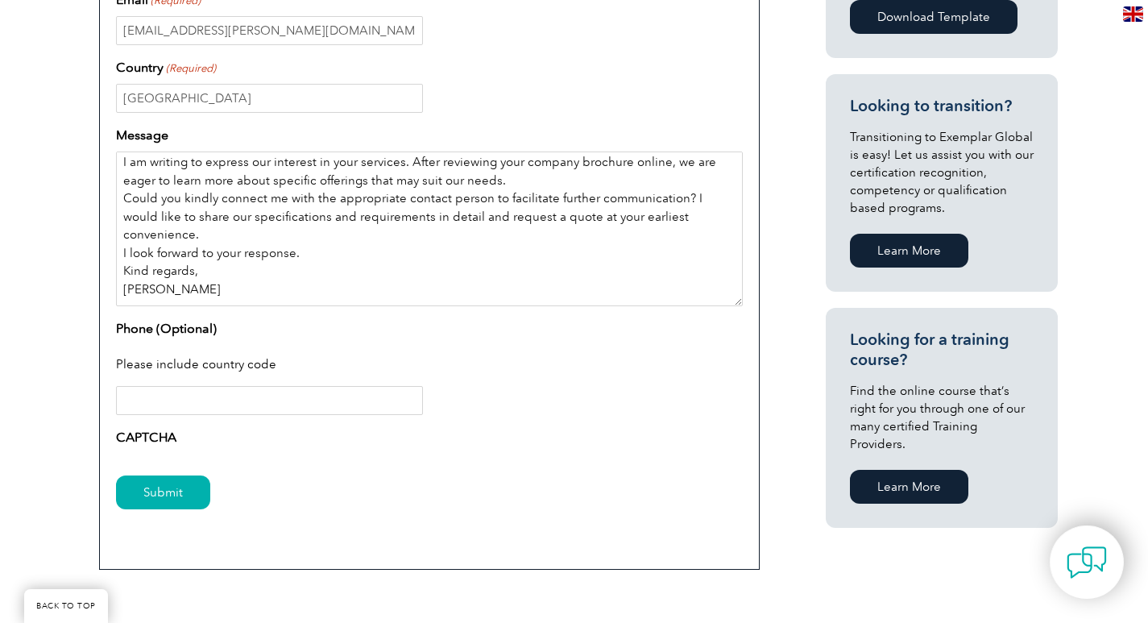
type textarea "Dear Sir/Madam, I am writing to express our interest in your services. After re…"
click at [197, 388] on input "Phone (Optional)" at bounding box center [269, 400] width 307 height 29
paste input "2106709090"
type input "2106709090"
click at [170, 503] on input "Submit" at bounding box center [163, 492] width 94 height 34
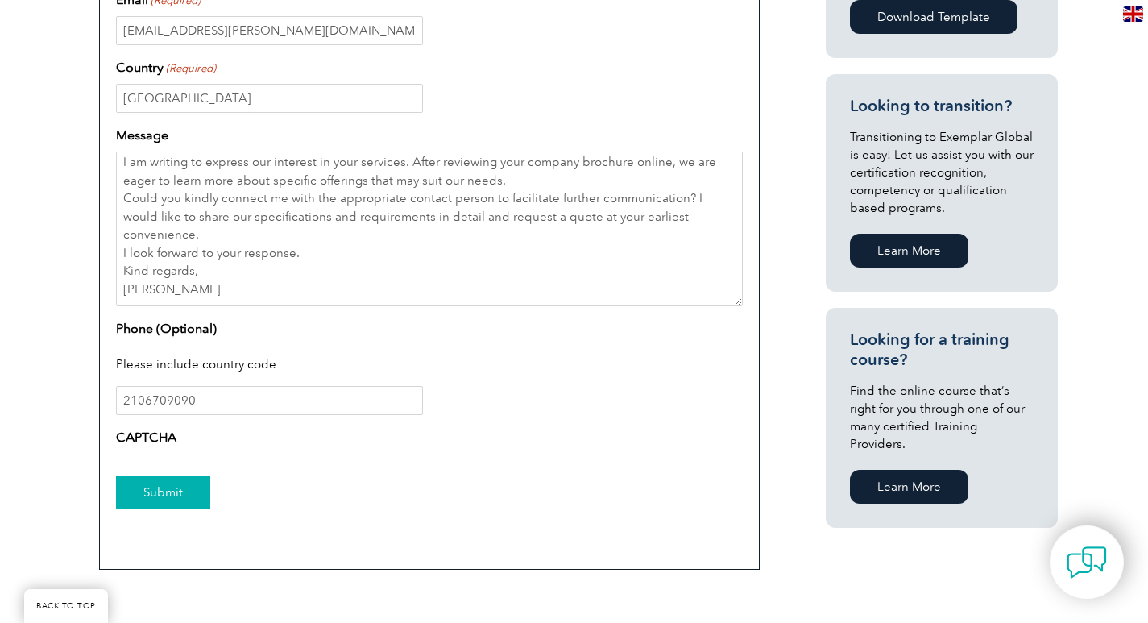
click at [160, 503] on input "Submit" at bounding box center [163, 492] width 94 height 34
click at [164, 495] on input "Submit" at bounding box center [163, 492] width 94 height 34
